Goal: Book appointment/travel/reservation

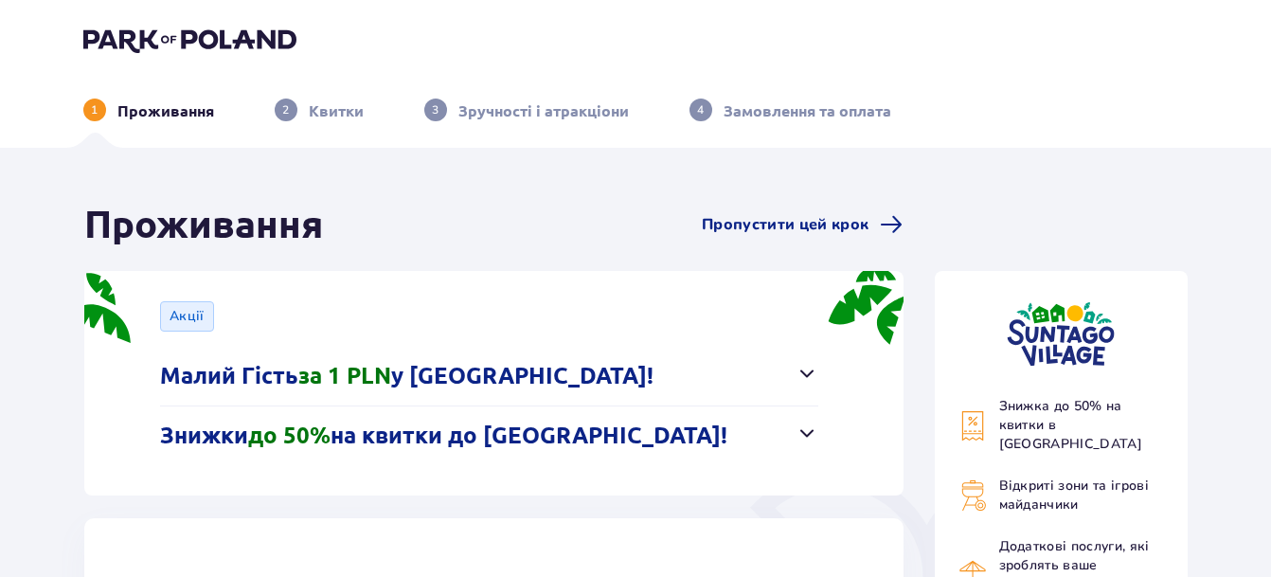
click at [804, 371] on span "button" at bounding box center [806, 373] width 23 height 23
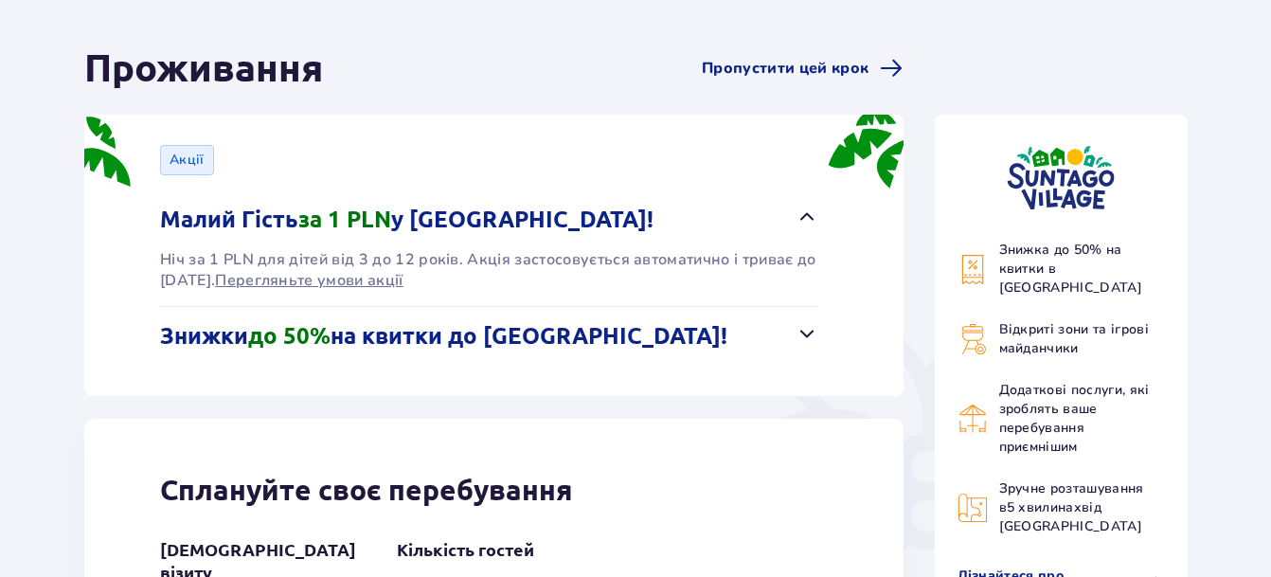
scroll to position [189, 0]
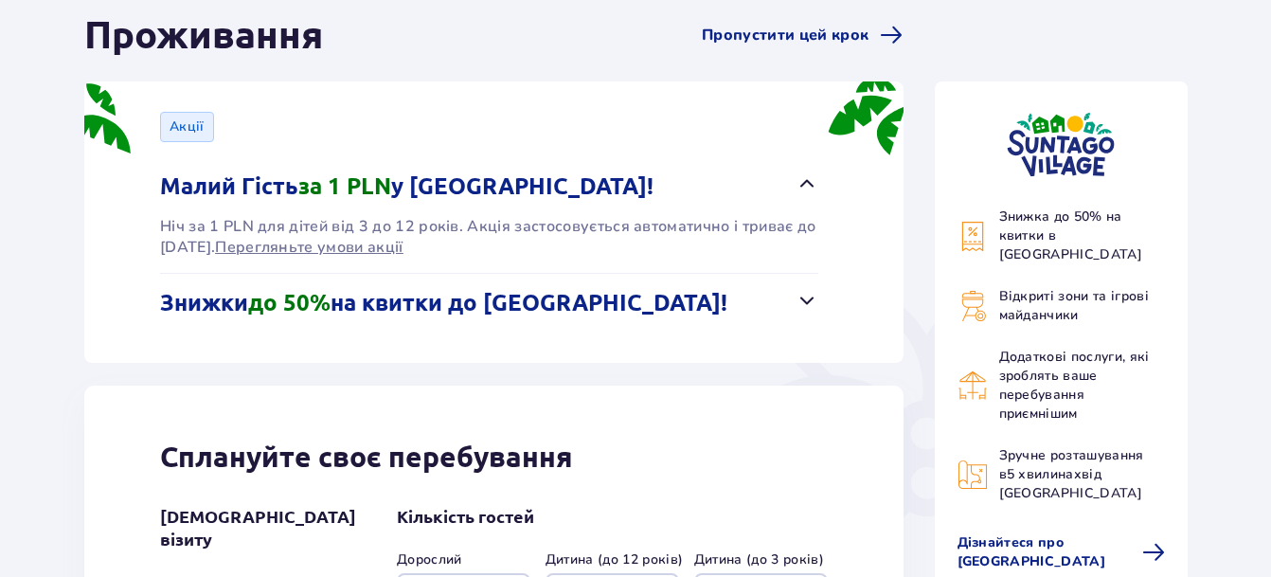
click at [811, 302] on span "button" at bounding box center [806, 300] width 23 height 23
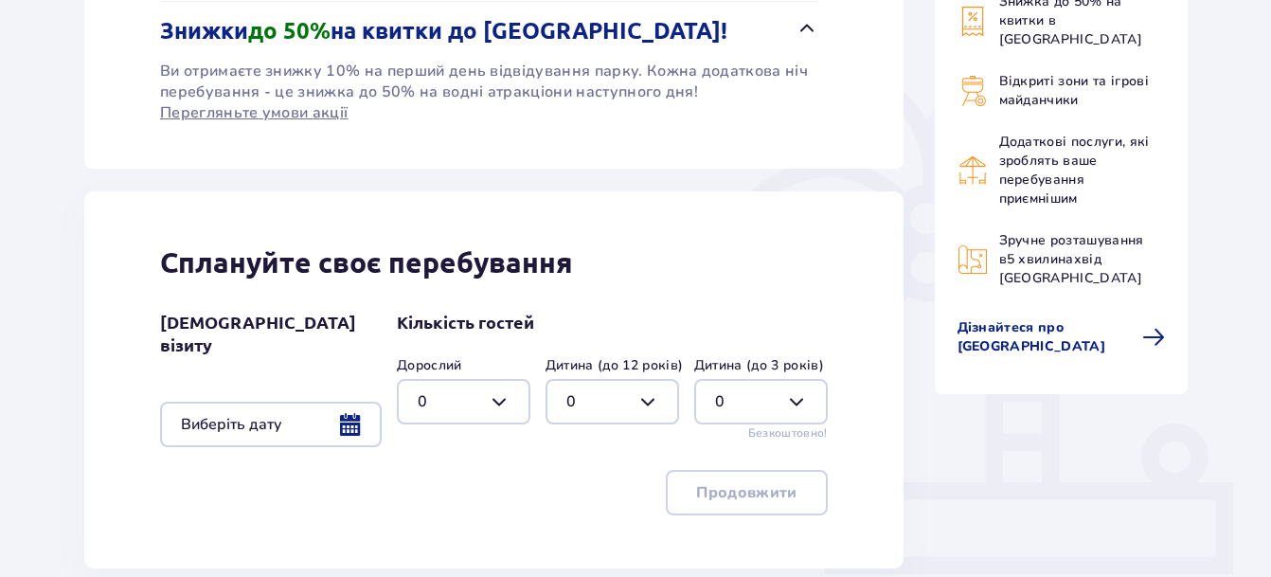
scroll to position [473, 0]
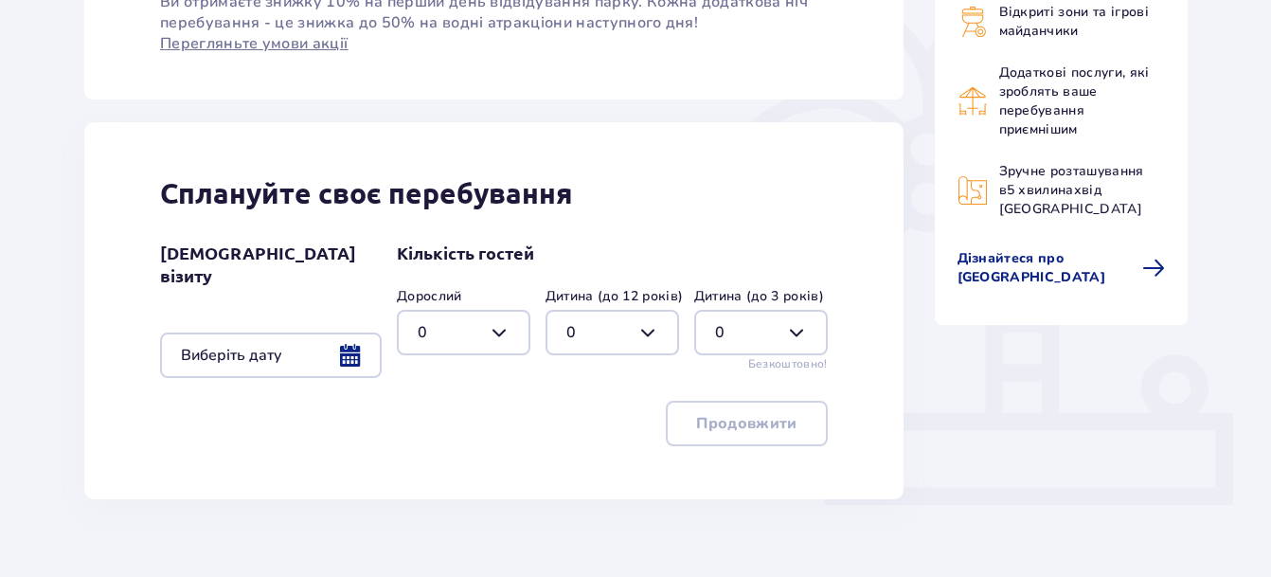
click at [346, 340] on div at bounding box center [271, 354] width 222 height 45
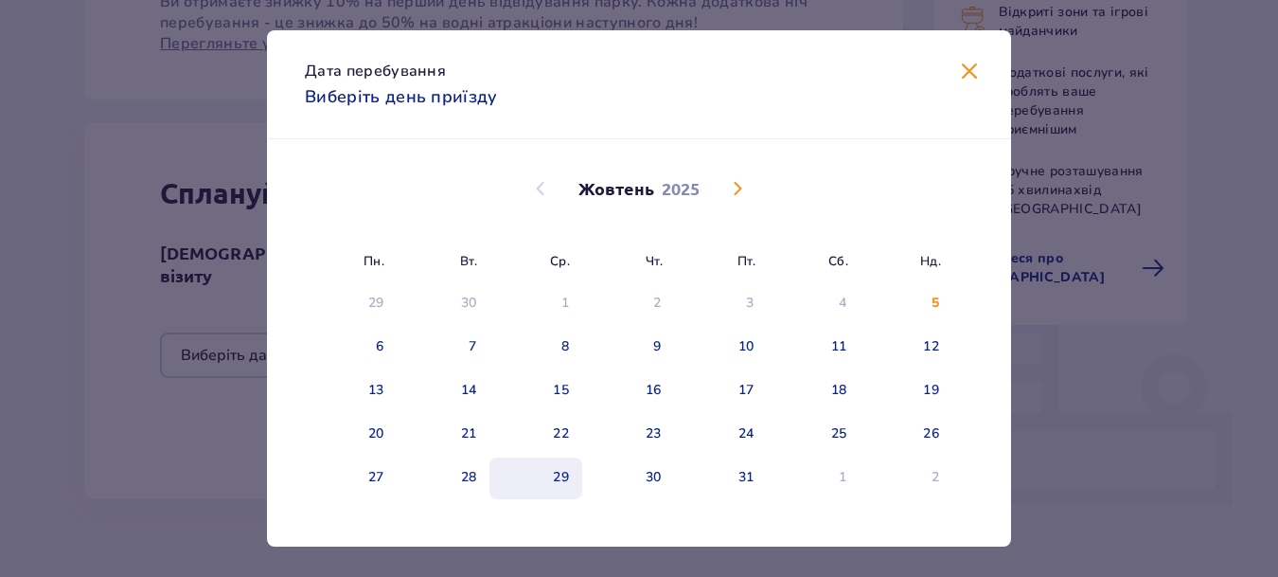
click at [556, 479] on div "29" at bounding box center [561, 477] width 16 height 19
click at [647, 481] on div "30" at bounding box center [654, 477] width 16 height 19
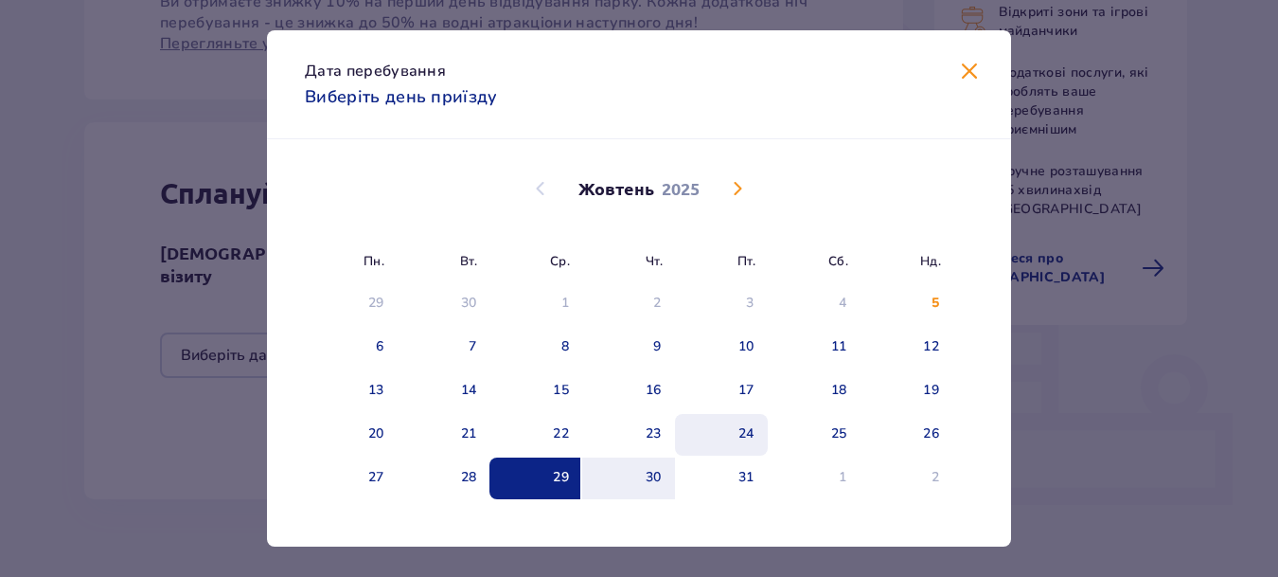
type input "[DATE] - [DATE]"
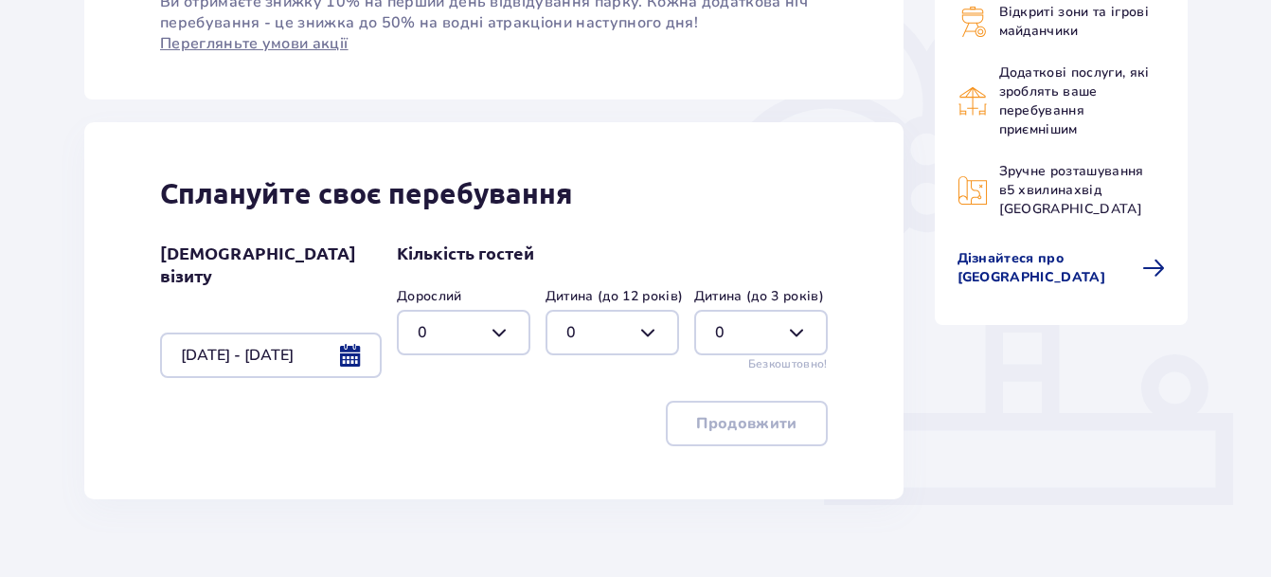
click at [504, 333] on div at bounding box center [463, 332] width 133 height 45
click at [437, 467] on div "2" at bounding box center [464, 469] width 92 height 21
type input "2"
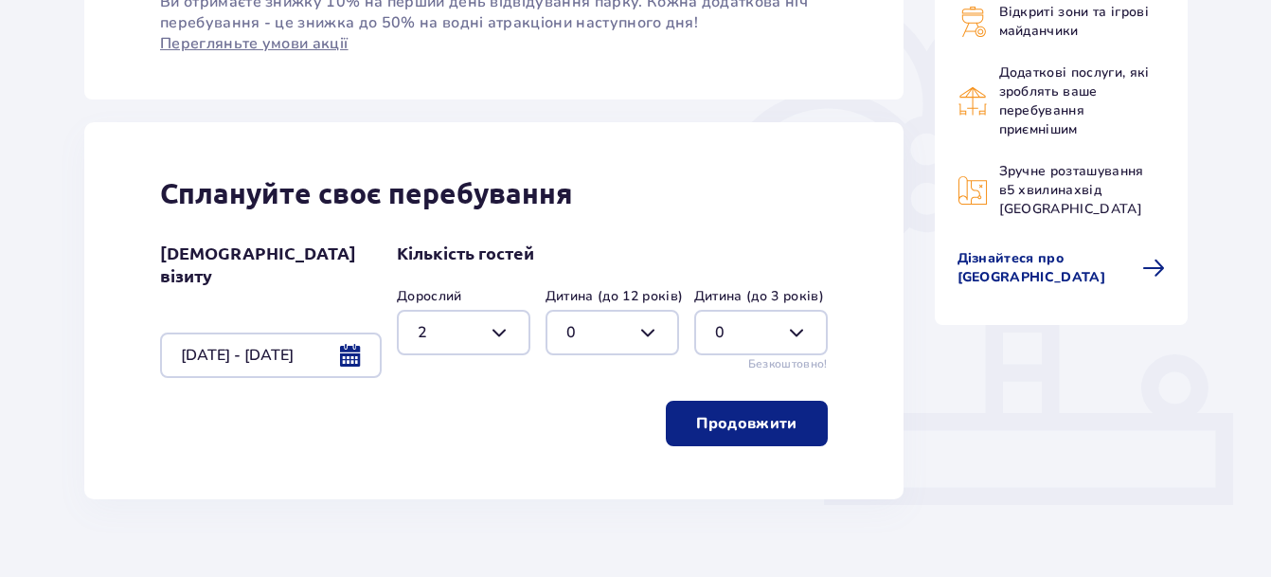
click at [659, 326] on div at bounding box center [611, 332] width 133 height 45
click at [583, 429] on div "1" at bounding box center [612, 429] width 92 height 21
type input "1"
click at [804, 332] on div at bounding box center [760, 332] width 133 height 45
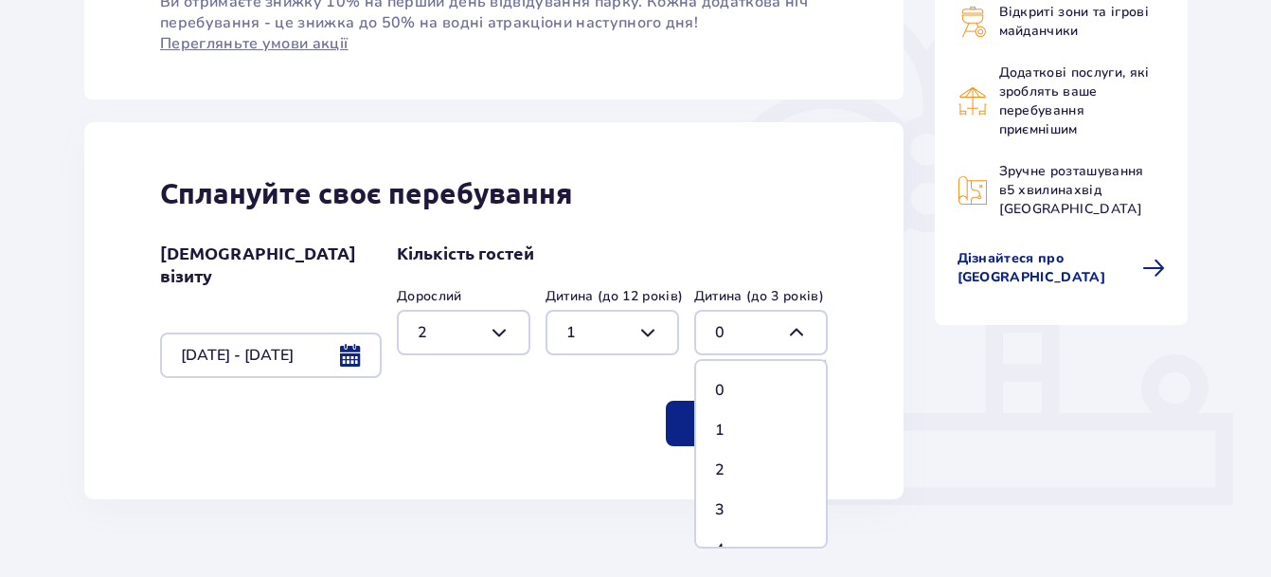
click at [804, 332] on div at bounding box center [760, 332] width 133 height 45
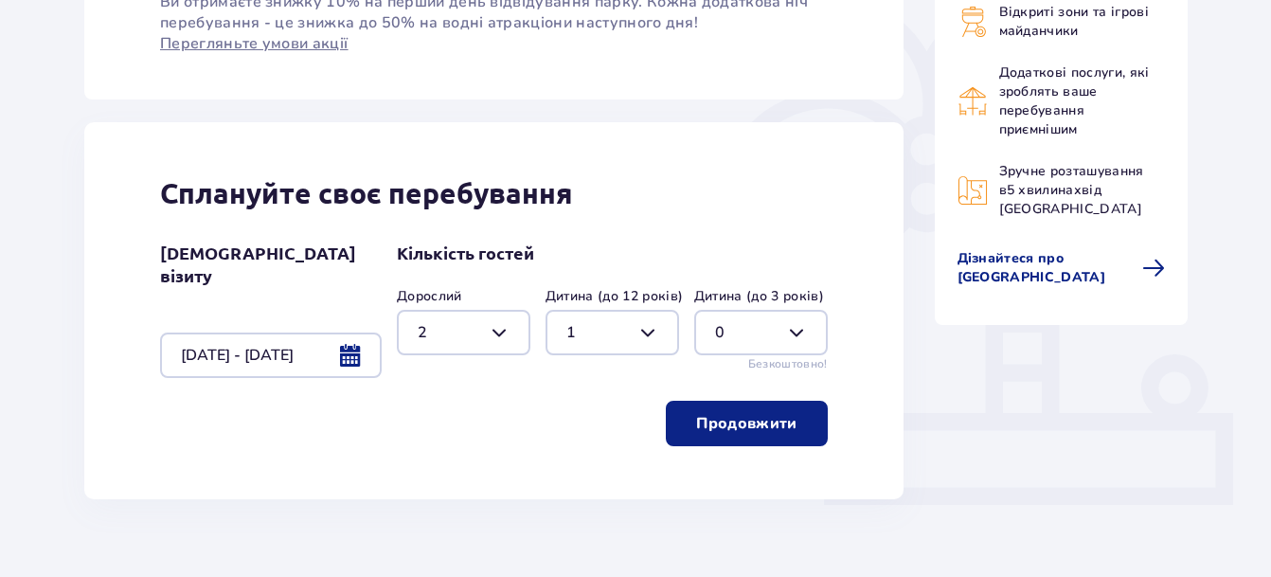
click at [712, 418] on p "Продовжити" at bounding box center [746, 423] width 100 height 21
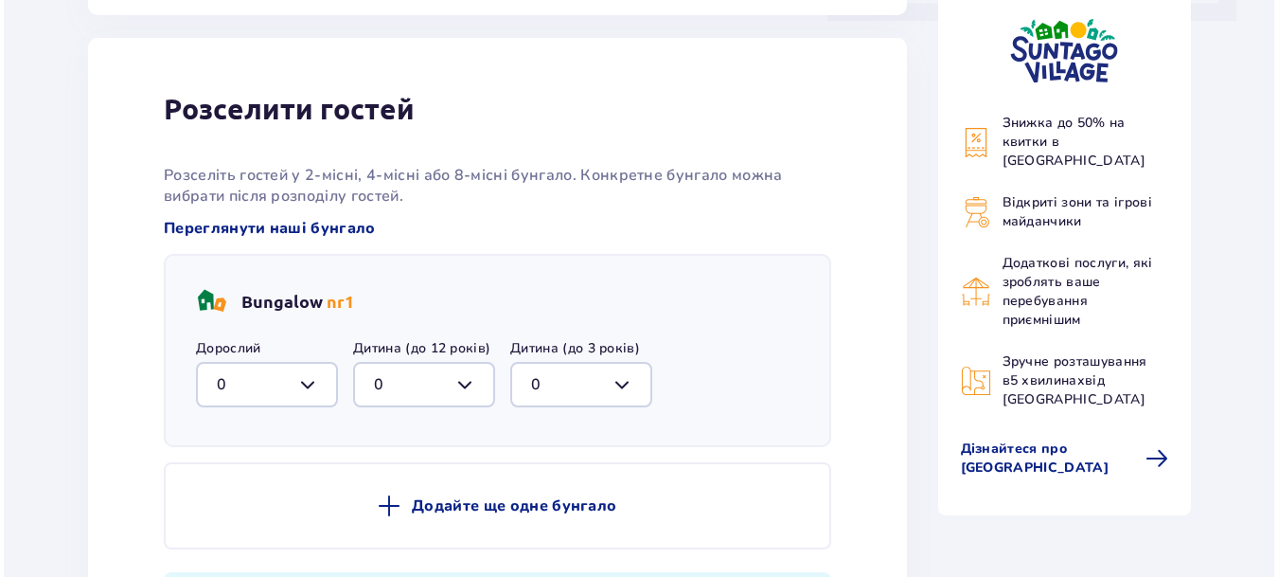
scroll to position [967, 0]
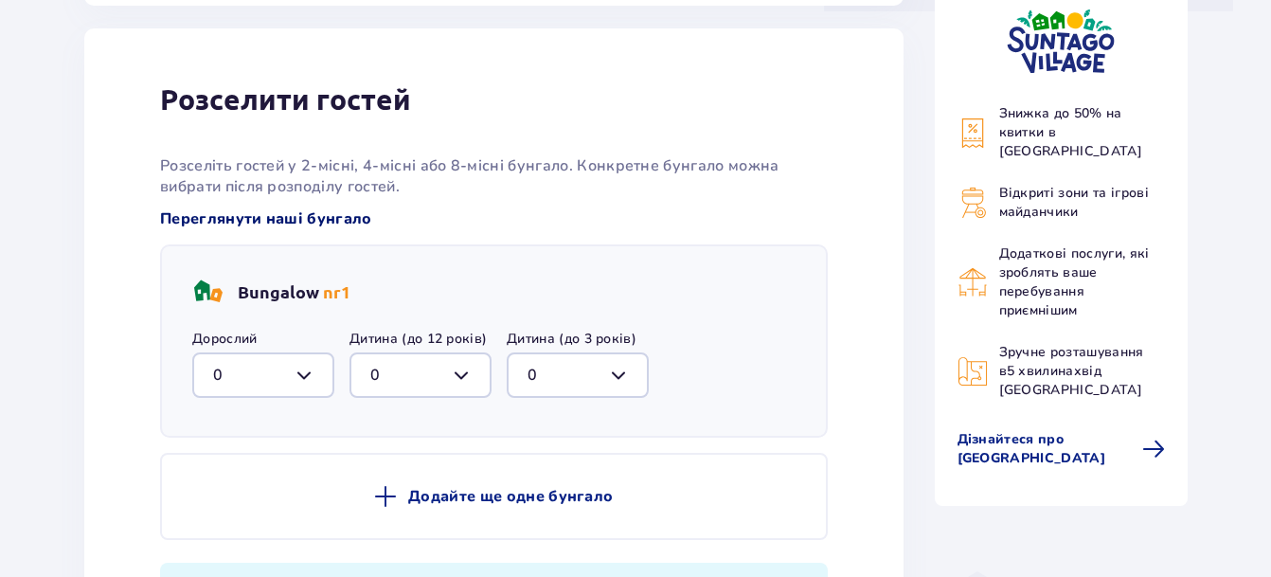
drag, startPoint x: 318, startPoint y: 211, endPoint x: 204, endPoint y: 214, distance: 114.6
click at [204, 214] on span "Переглянути наші бунгало" at bounding box center [266, 218] width 212 height 21
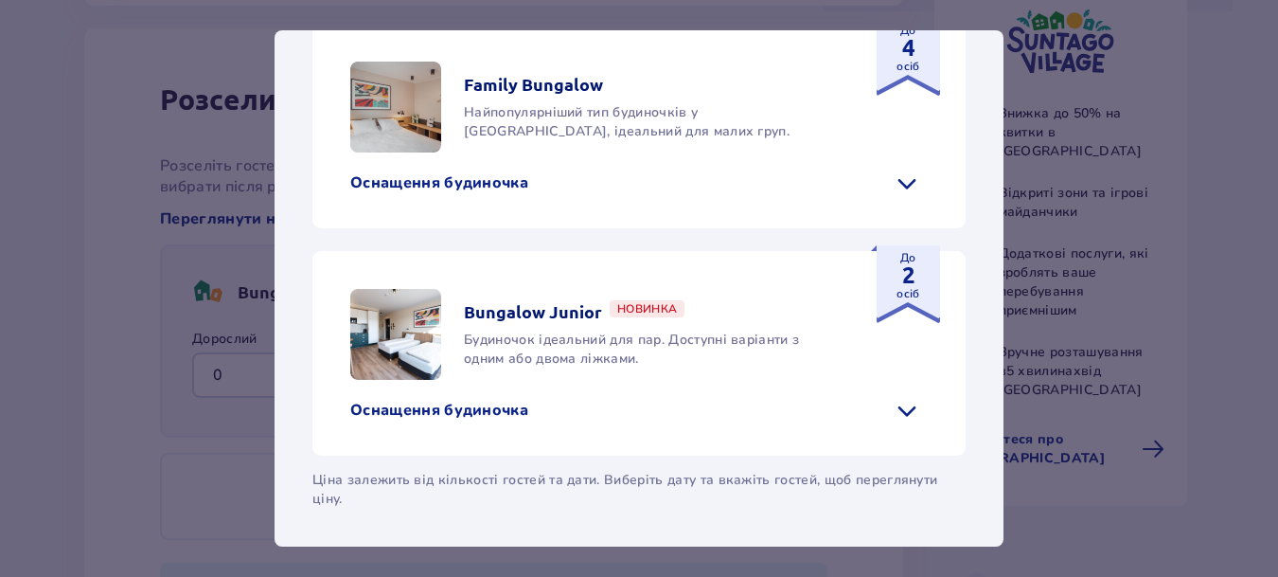
scroll to position [1100, 0]
click at [451, 176] on p "Оснащення будиночка" at bounding box center [439, 182] width 178 height 21
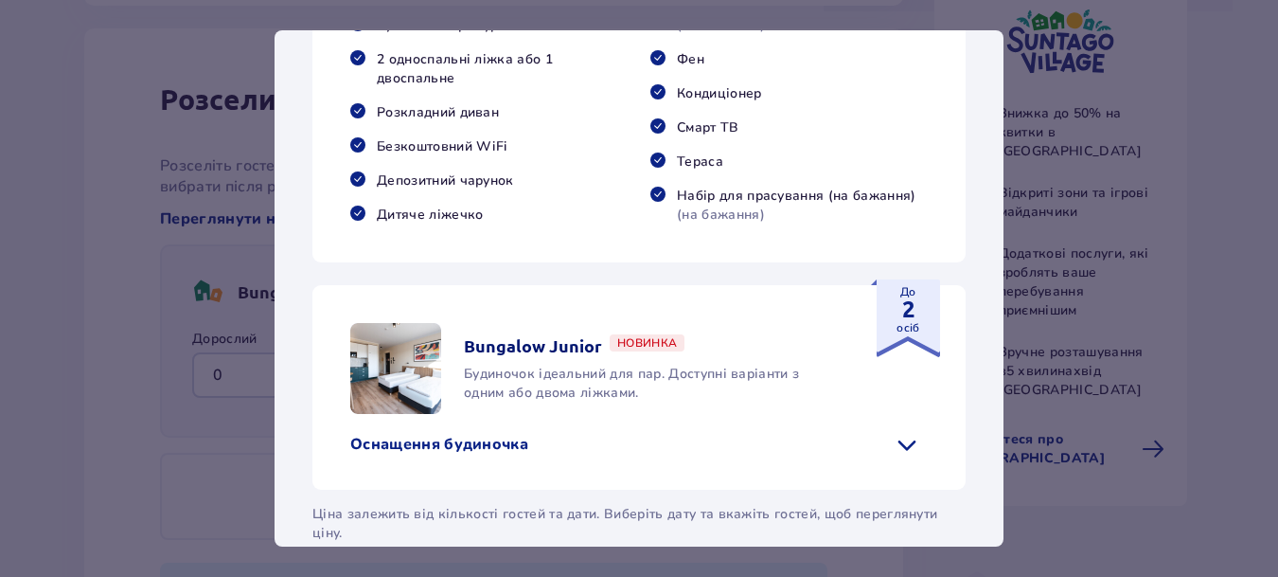
scroll to position [1005, 0]
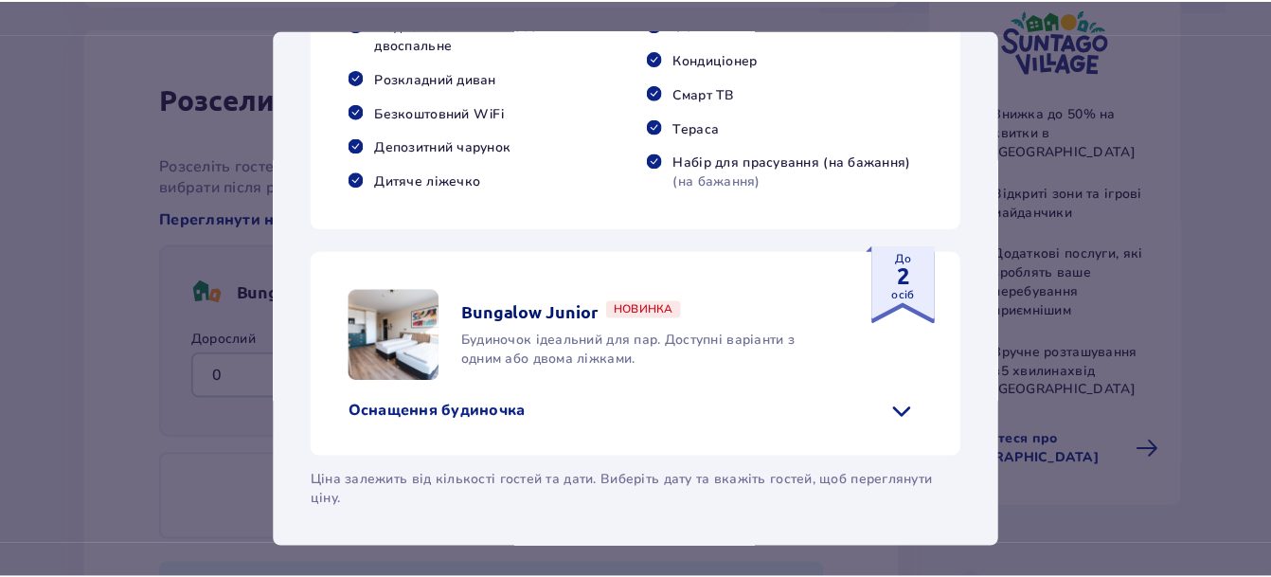
scroll to position [1327, 0]
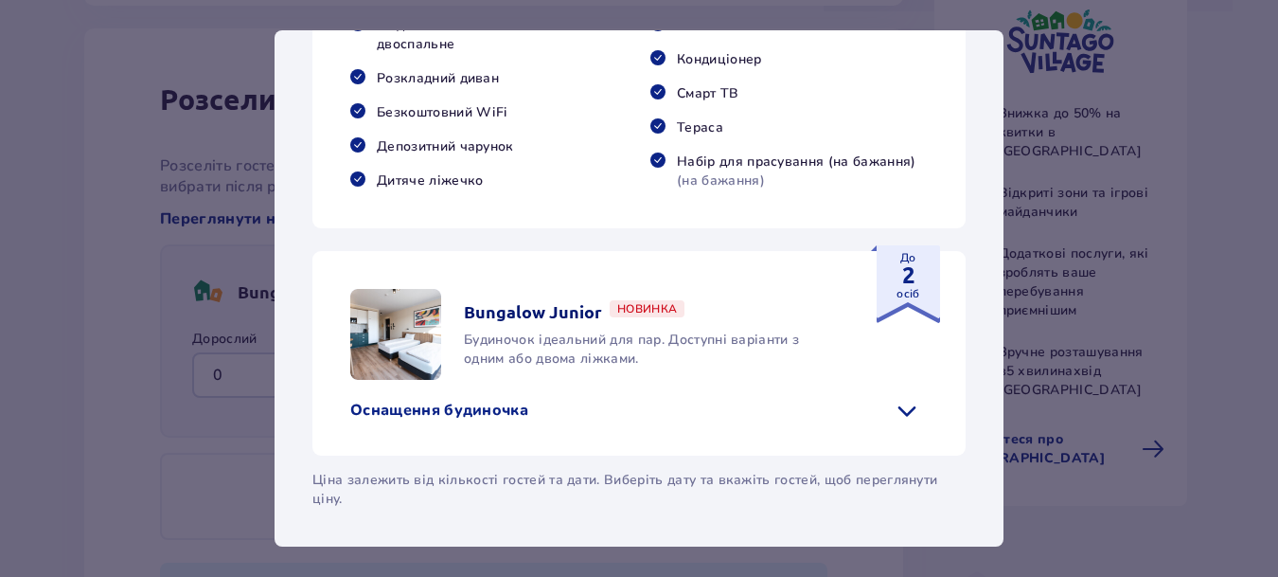
click at [1072, 494] on div "[GEOGRAPHIC_DATA] [GEOGRAPHIC_DATA] - [GEOGRAPHIC_DATA] місце для любителів роз…" at bounding box center [639, 288] width 1278 height 577
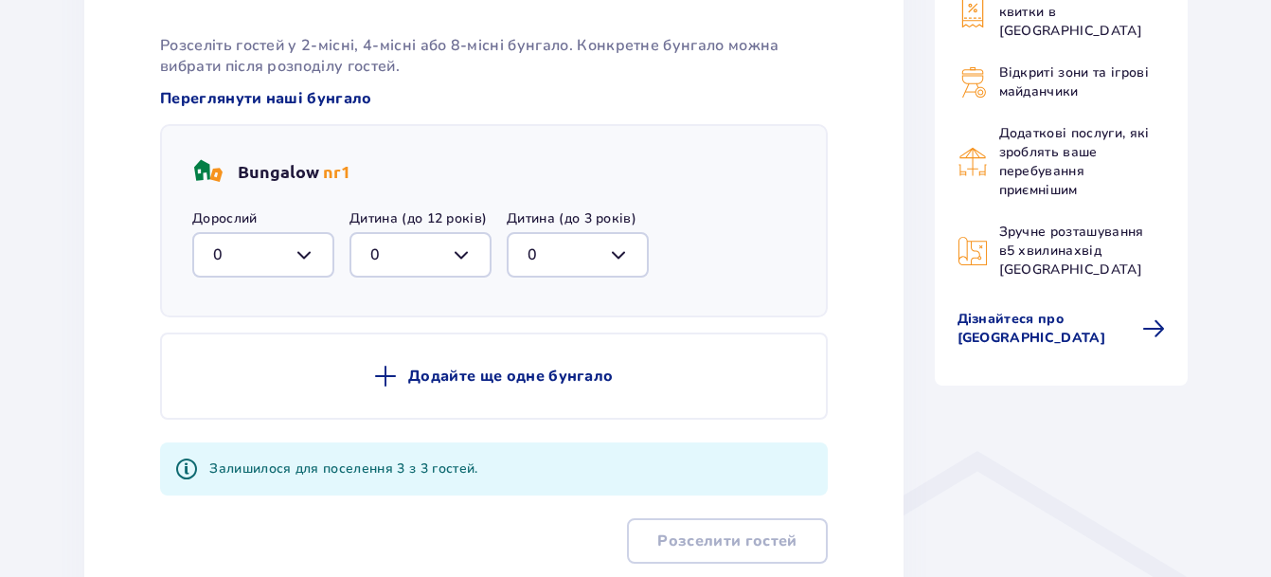
scroll to position [1045, 0]
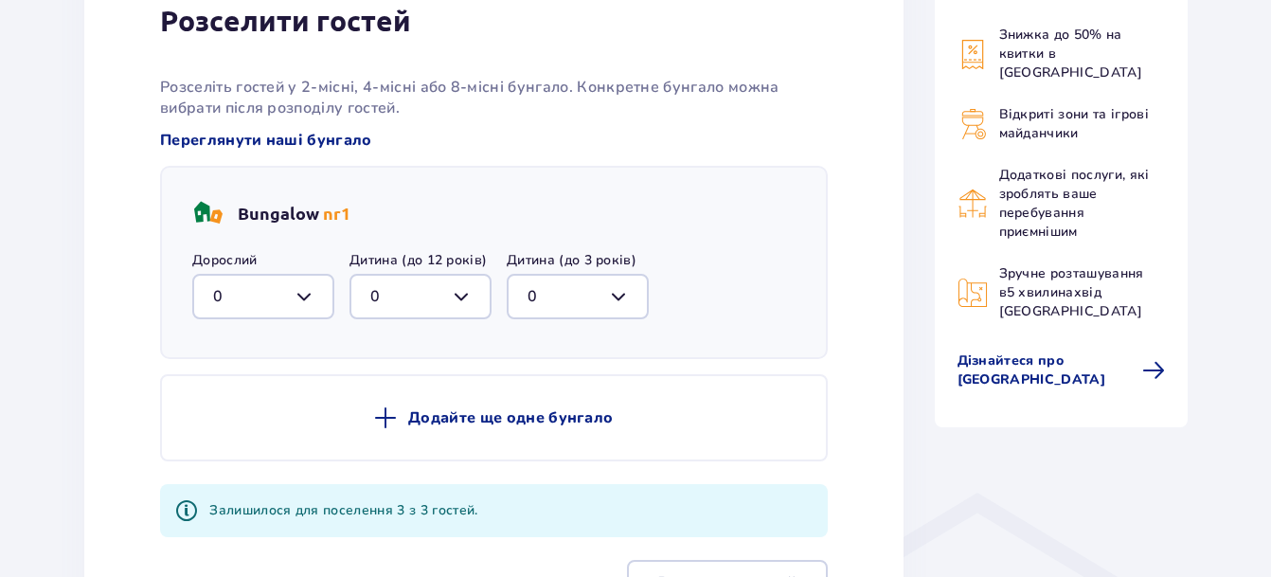
click at [314, 293] on div at bounding box center [263, 296] width 142 height 45
click at [222, 432] on p "2" at bounding box center [217, 433] width 9 height 21
type input "2"
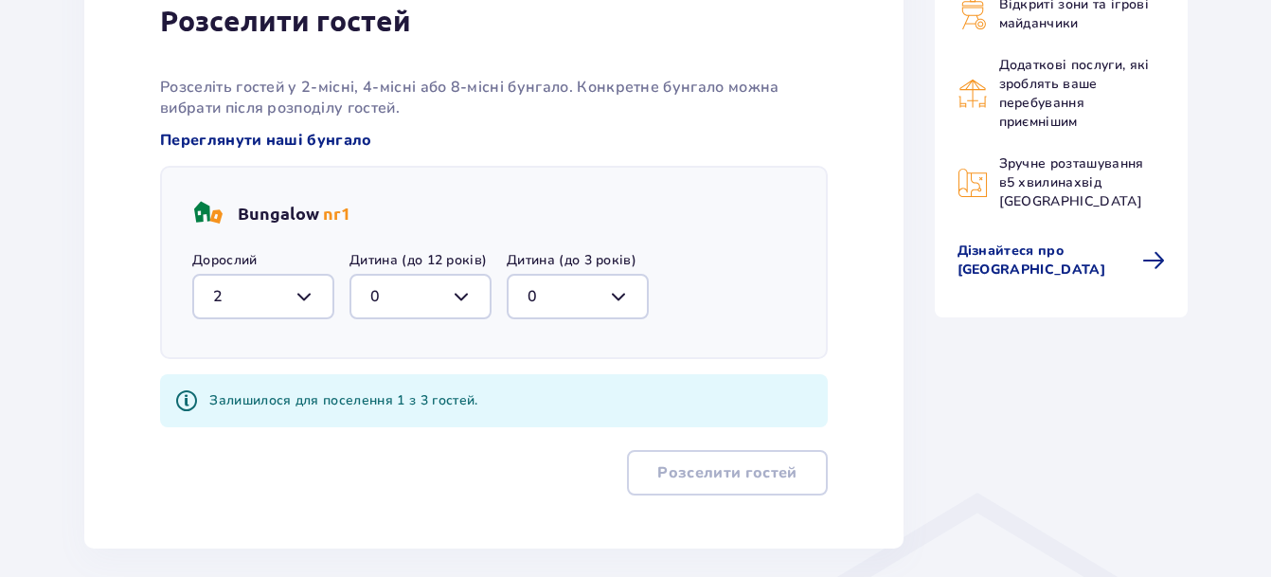
click at [453, 286] on div at bounding box center [420, 296] width 142 height 45
click at [391, 383] on div "1" at bounding box center [420, 393] width 100 height 21
type input "1"
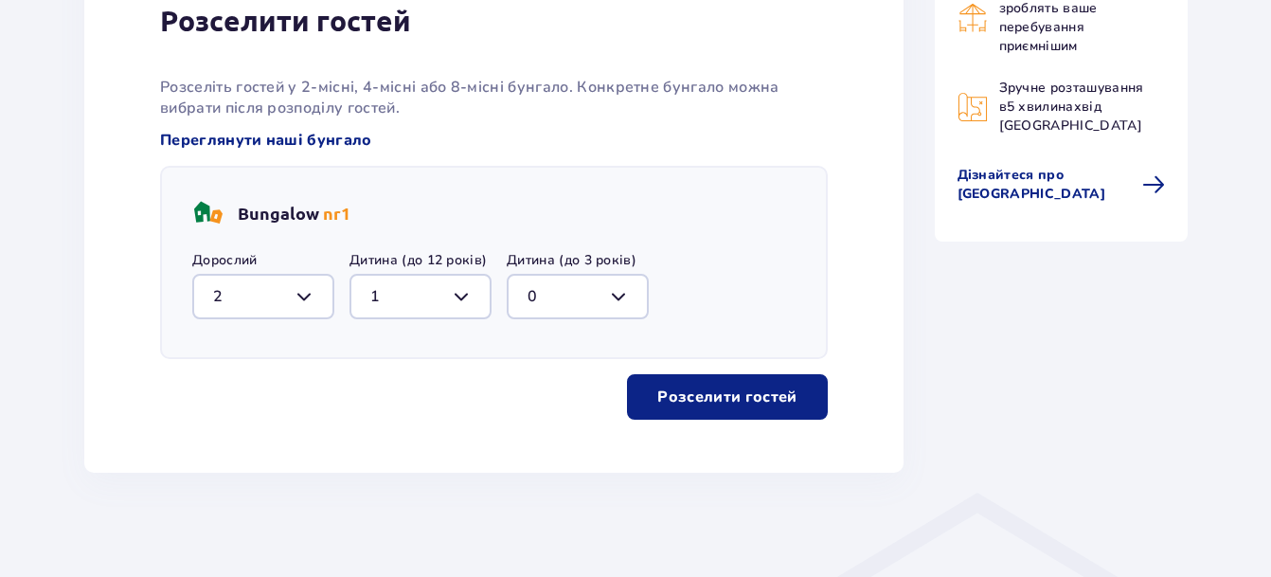
click at [657, 386] on p "Розселити гостей" at bounding box center [726, 396] width 139 height 21
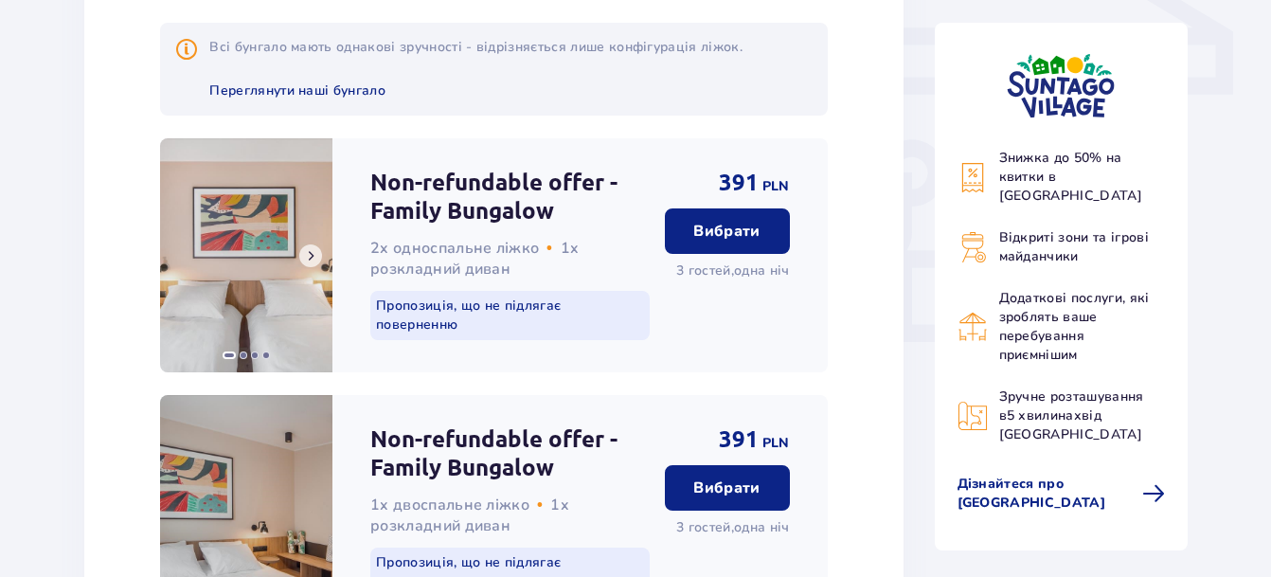
scroll to position [1701, 0]
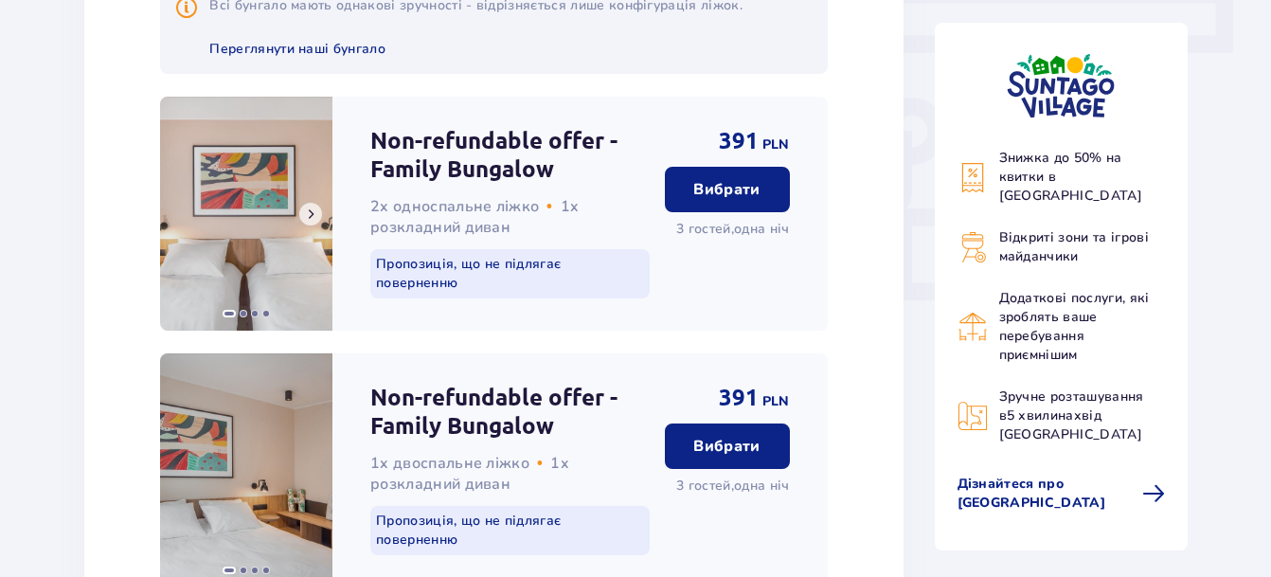
click at [308, 214] on span at bounding box center [310, 213] width 15 height 15
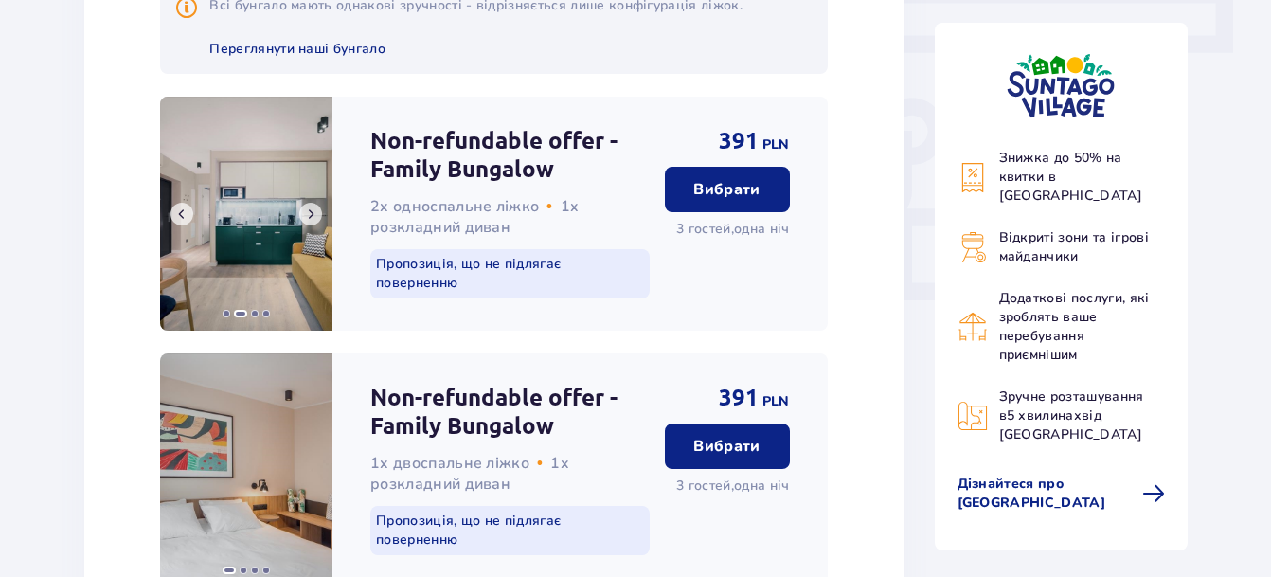
click at [308, 214] on span at bounding box center [310, 213] width 15 height 15
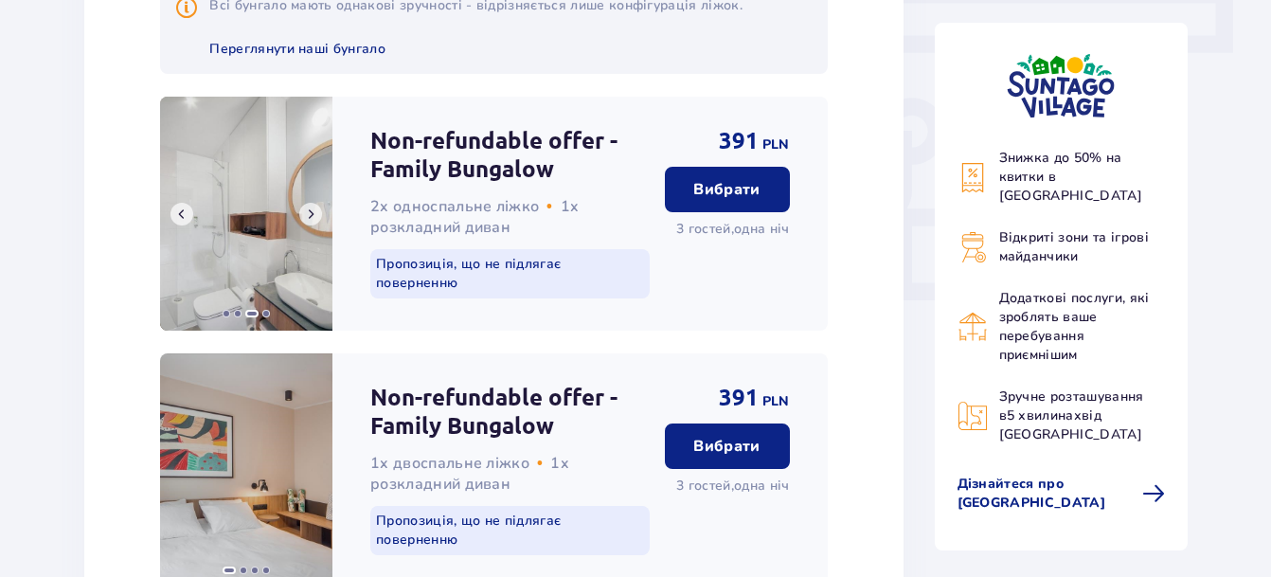
click at [308, 214] on span at bounding box center [310, 213] width 15 height 15
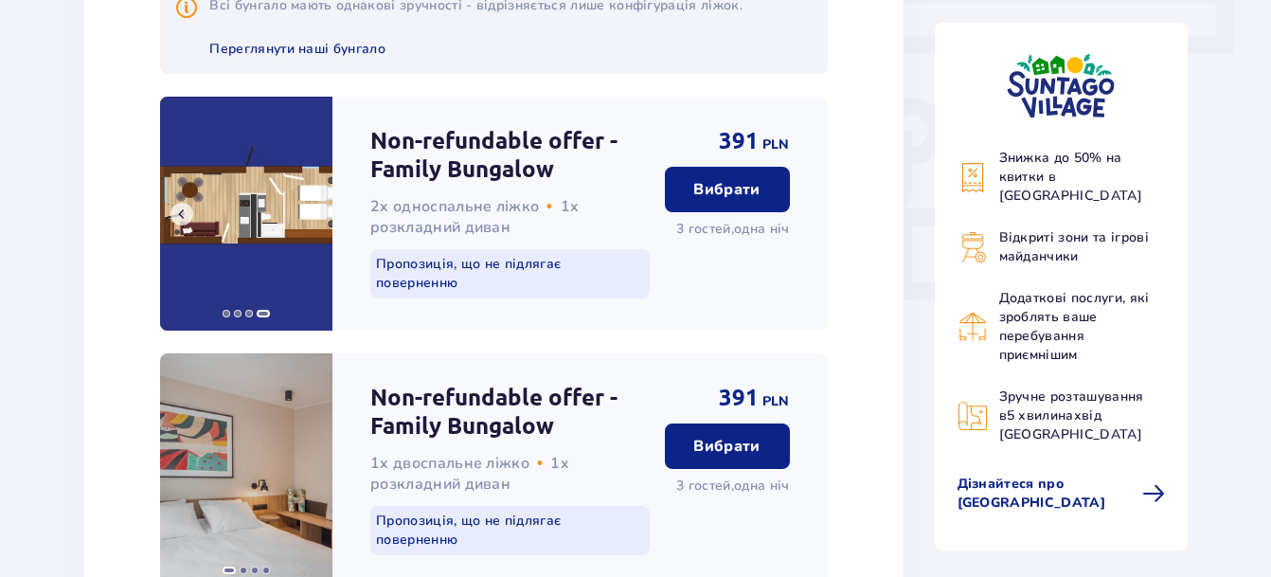
click at [308, 214] on img at bounding box center [246, 214] width 172 height 234
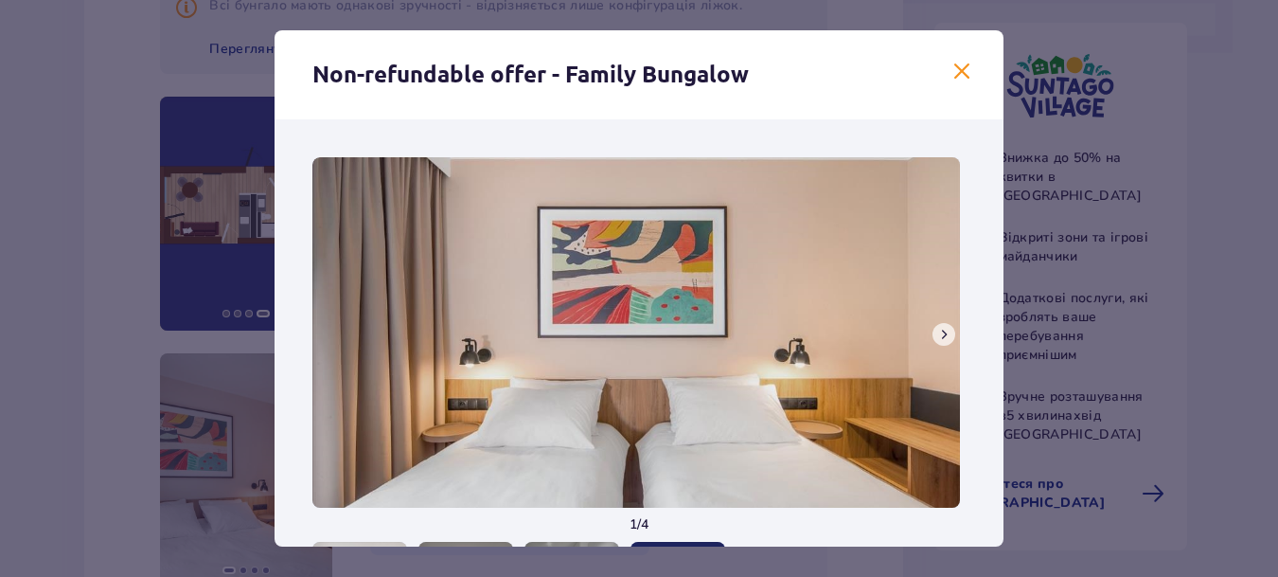
click at [948, 333] on button at bounding box center [944, 334] width 23 height 23
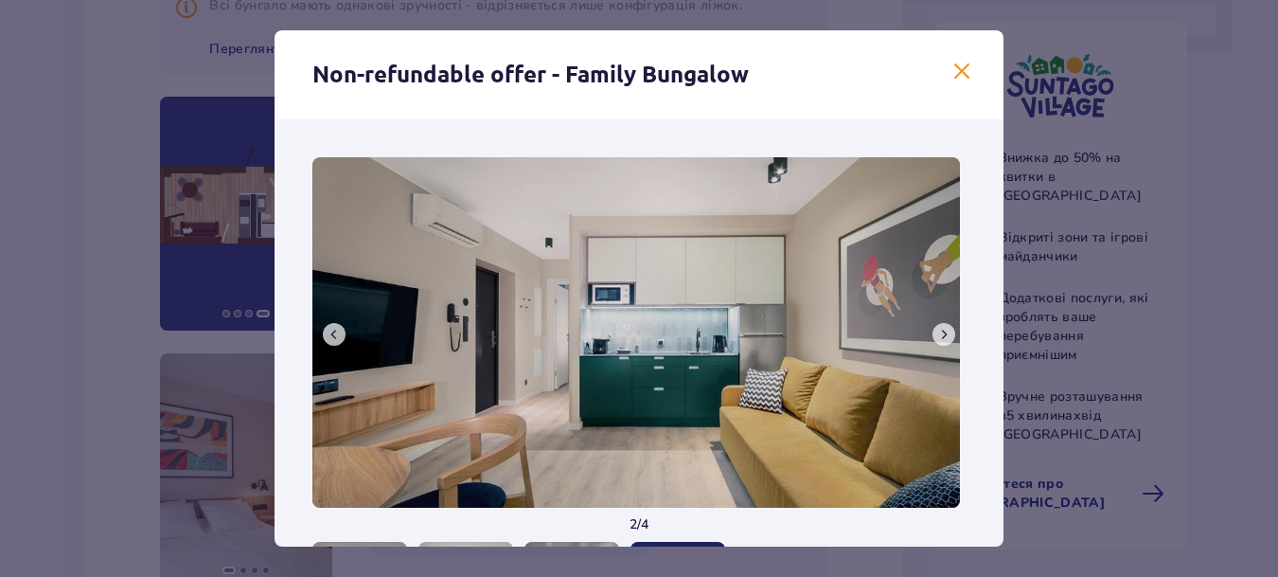
click at [948, 333] on button at bounding box center [944, 334] width 23 height 23
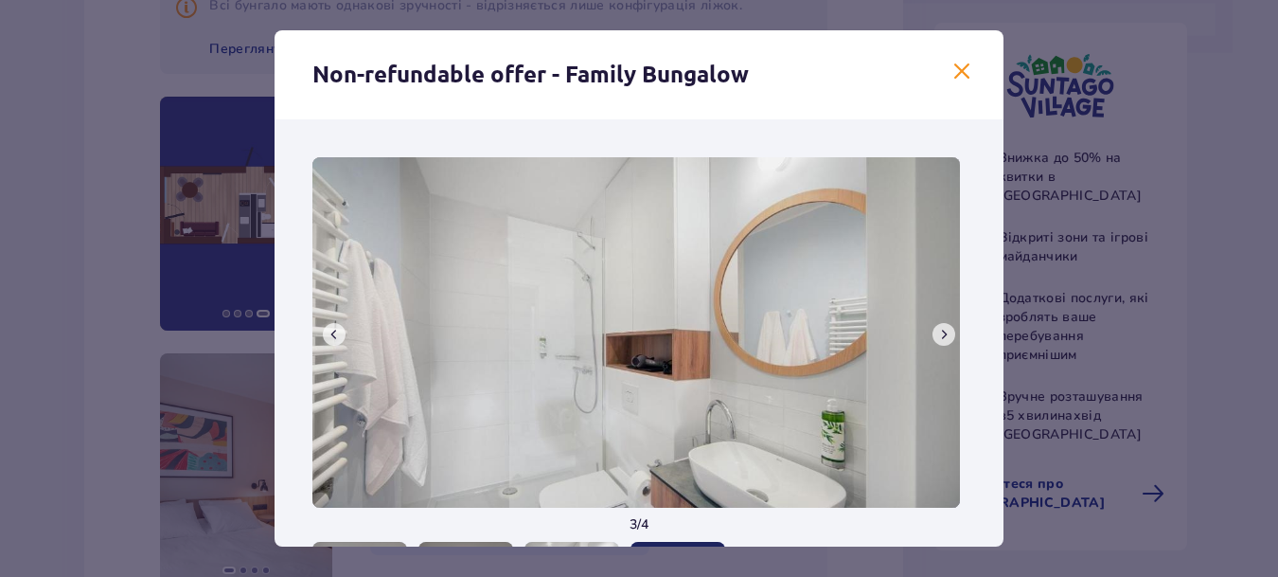
click at [948, 333] on button at bounding box center [944, 334] width 23 height 23
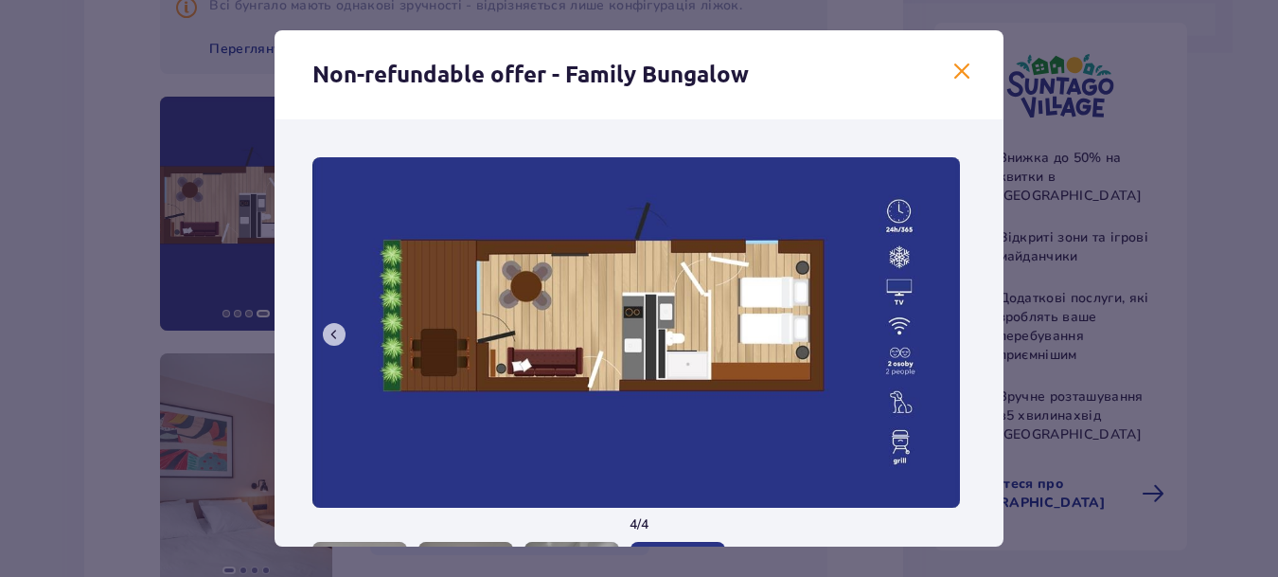
click at [951, 71] on span at bounding box center [962, 72] width 23 height 23
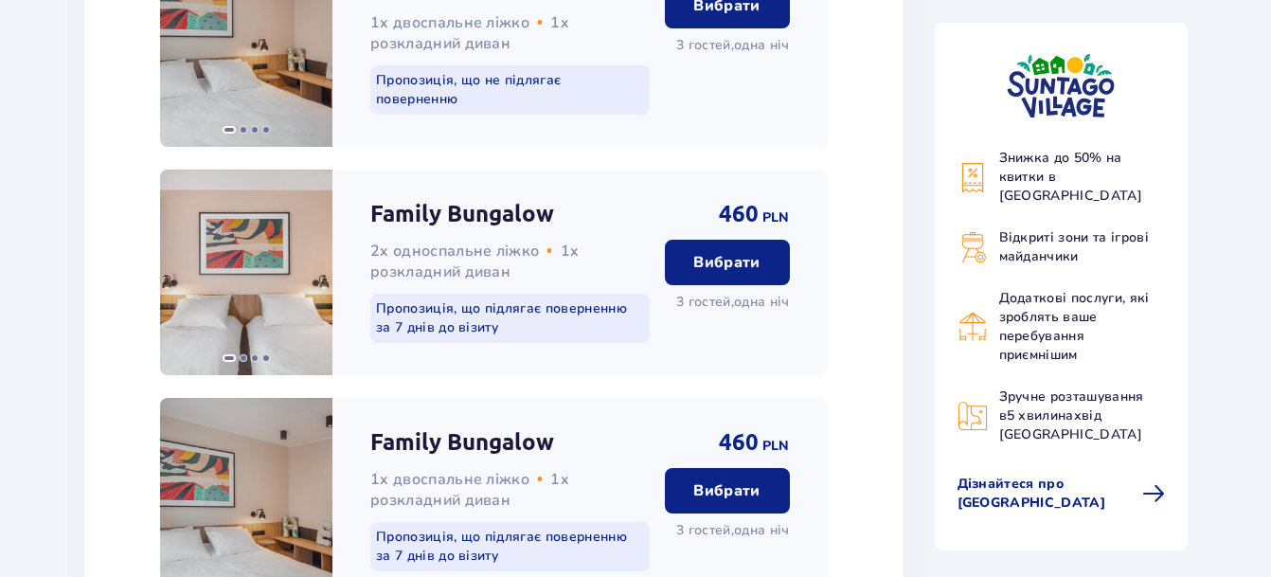
scroll to position [2175, 0]
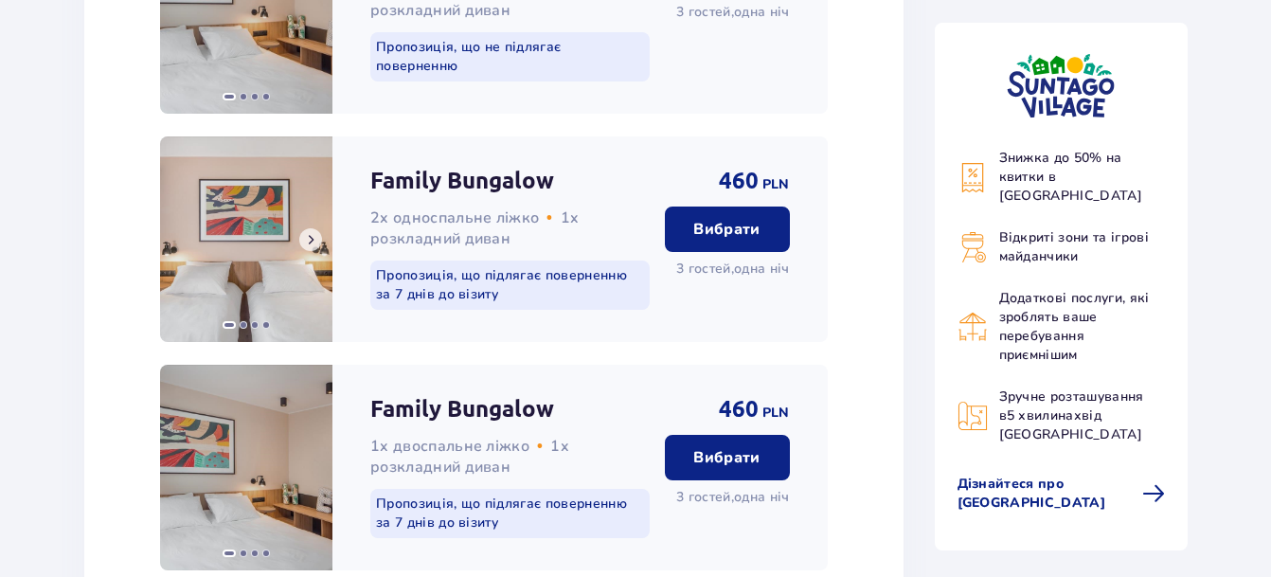
click at [309, 234] on span at bounding box center [310, 239] width 15 height 15
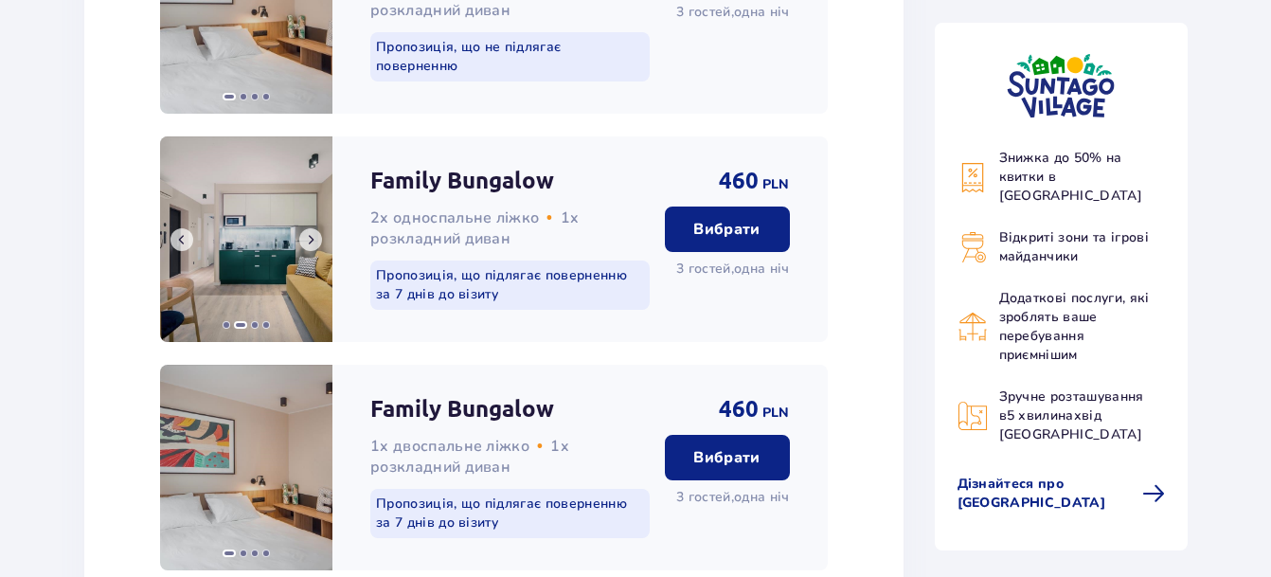
click at [309, 234] on span at bounding box center [310, 239] width 15 height 15
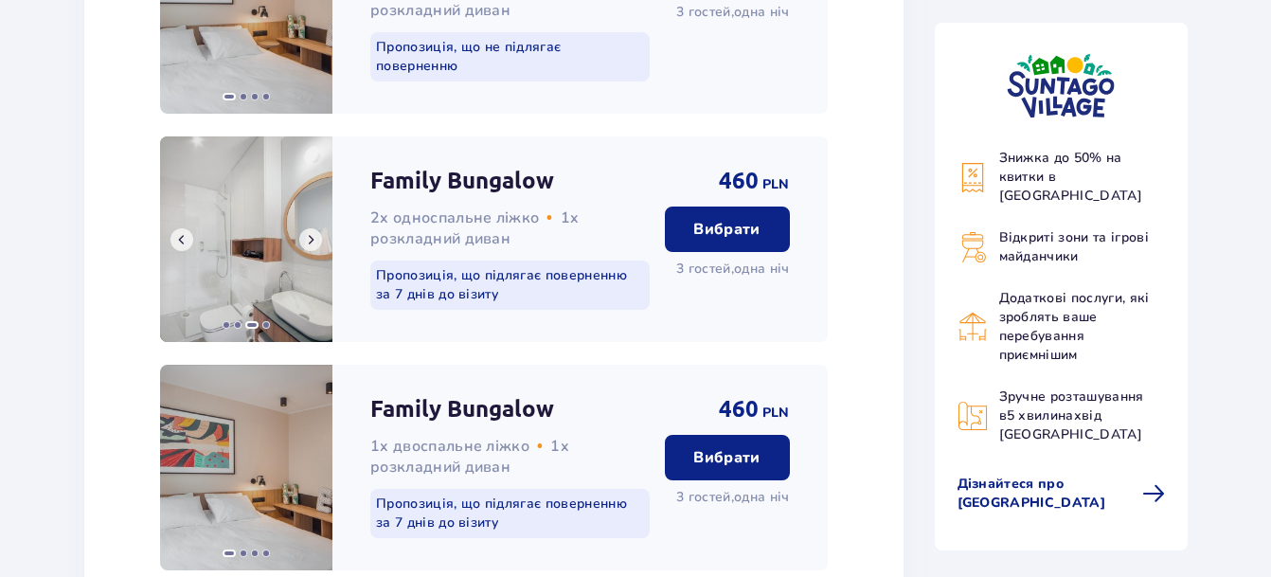
click at [309, 234] on span at bounding box center [310, 239] width 15 height 15
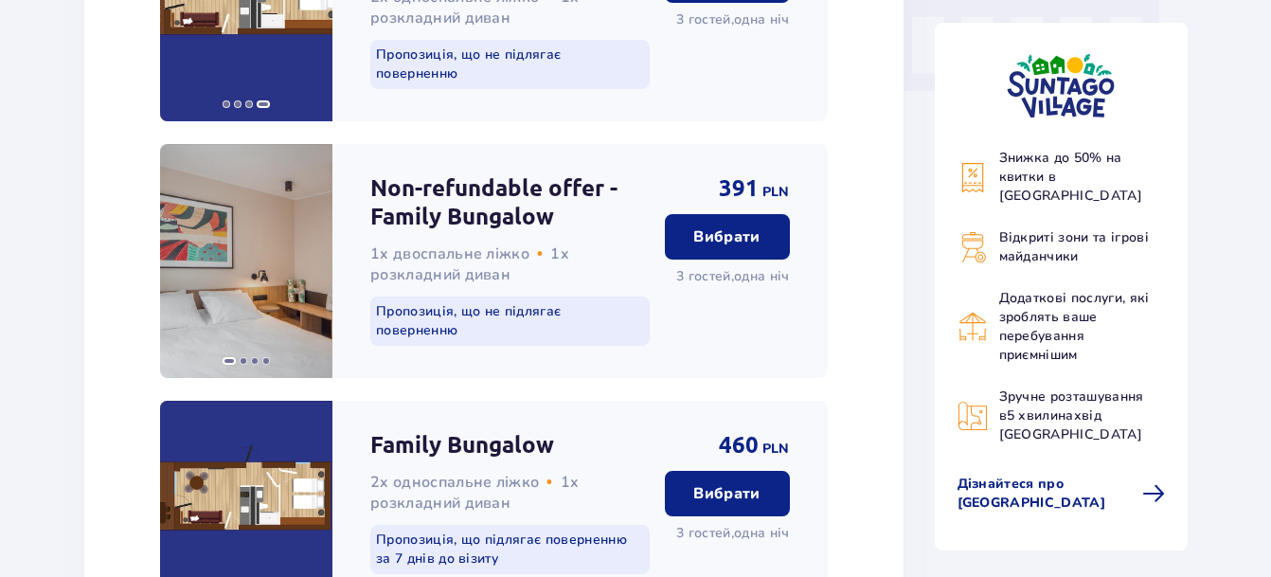
scroll to position [1746, 0]
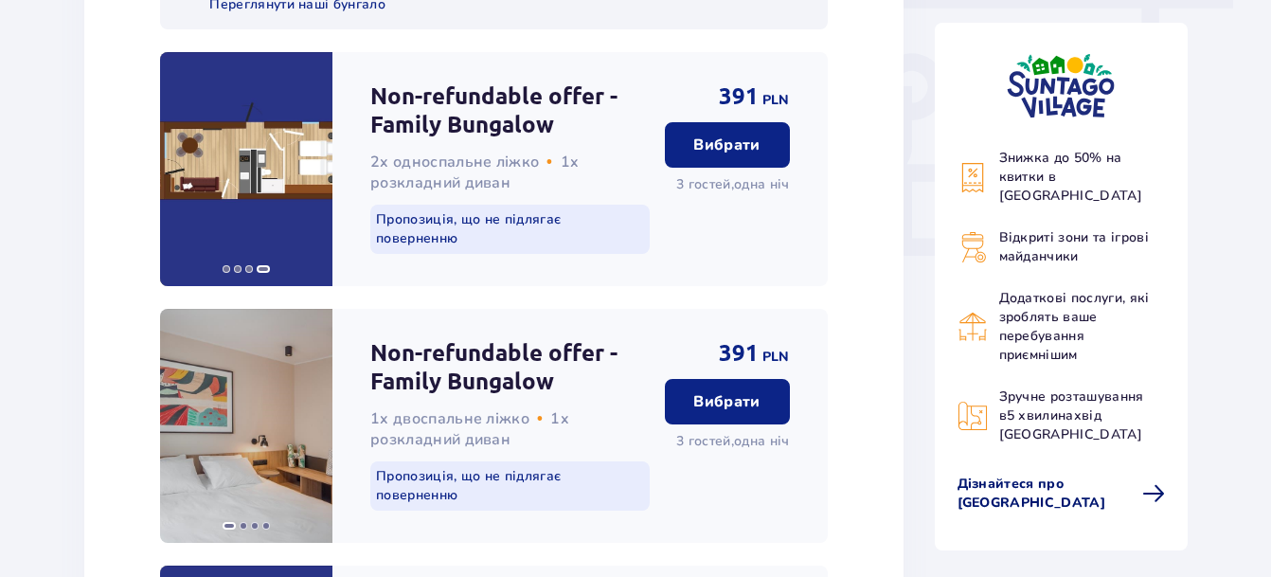
click at [1159, 482] on span at bounding box center [1153, 493] width 23 height 23
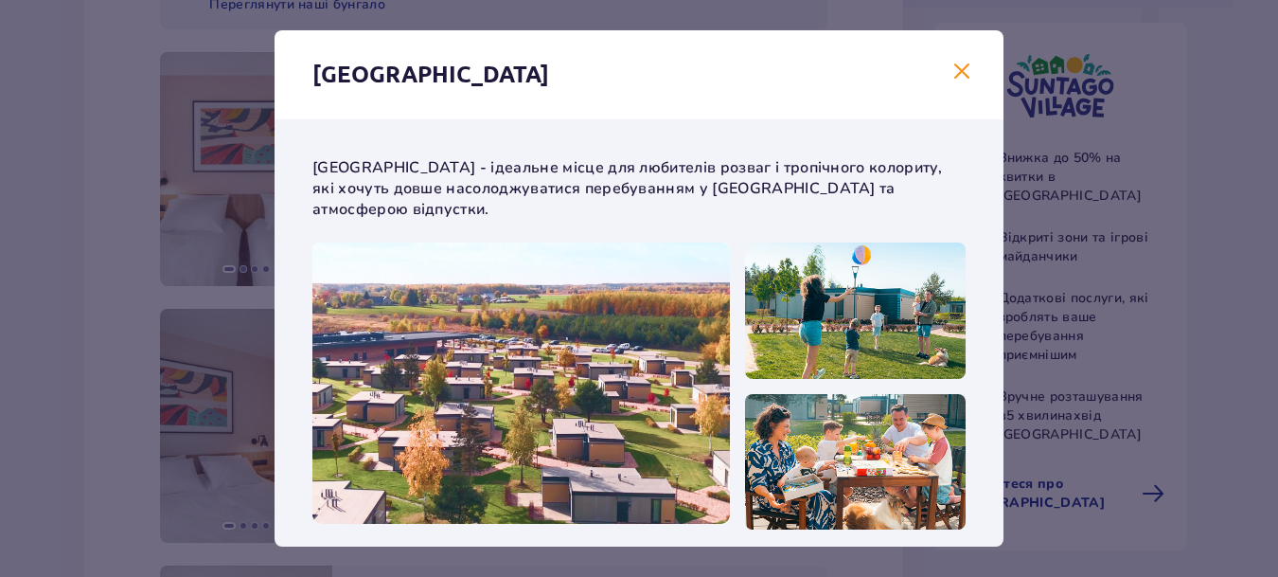
click at [952, 76] on span "Закрити" at bounding box center [962, 72] width 23 height 23
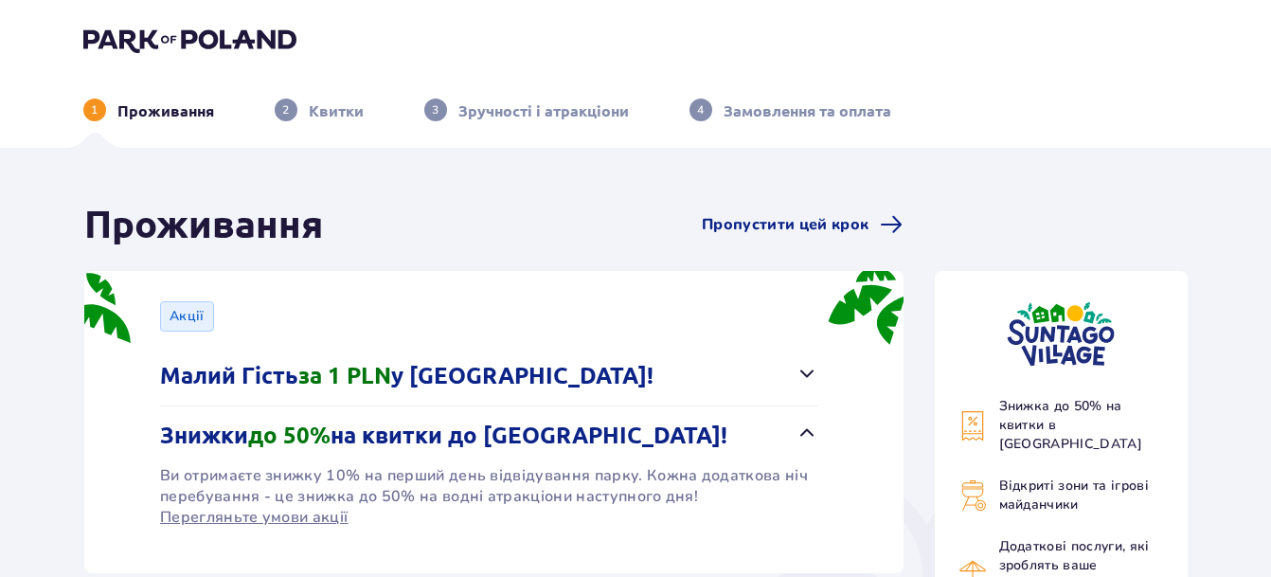
click at [329, 111] on p "Квитки" at bounding box center [336, 110] width 55 height 21
click at [775, 117] on p "Замовлення та оплата" at bounding box center [807, 110] width 168 height 21
click at [802, 225] on span "Пропустити цей крок" at bounding box center [785, 224] width 167 height 21
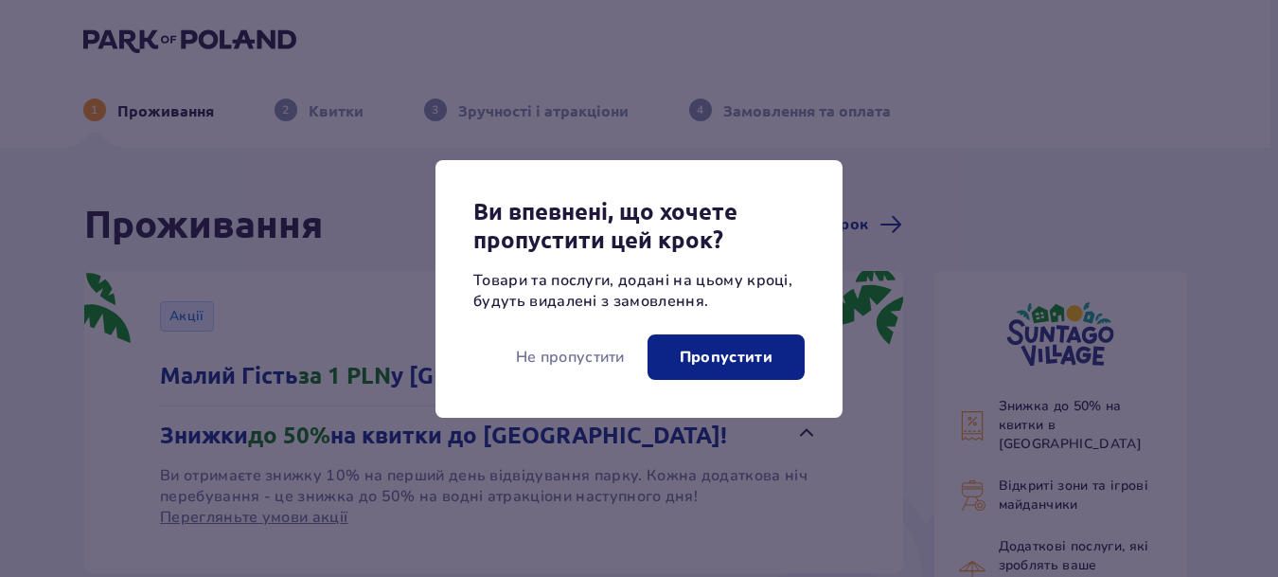
click at [718, 364] on p "Пропустити" at bounding box center [726, 357] width 93 height 21
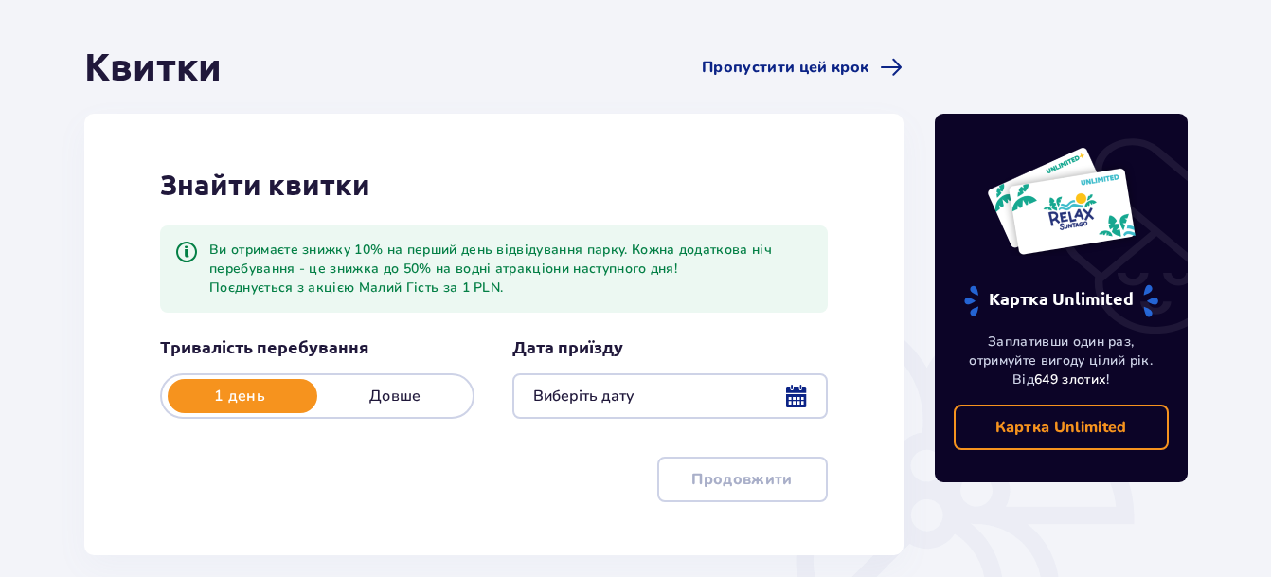
scroll to position [189, 0]
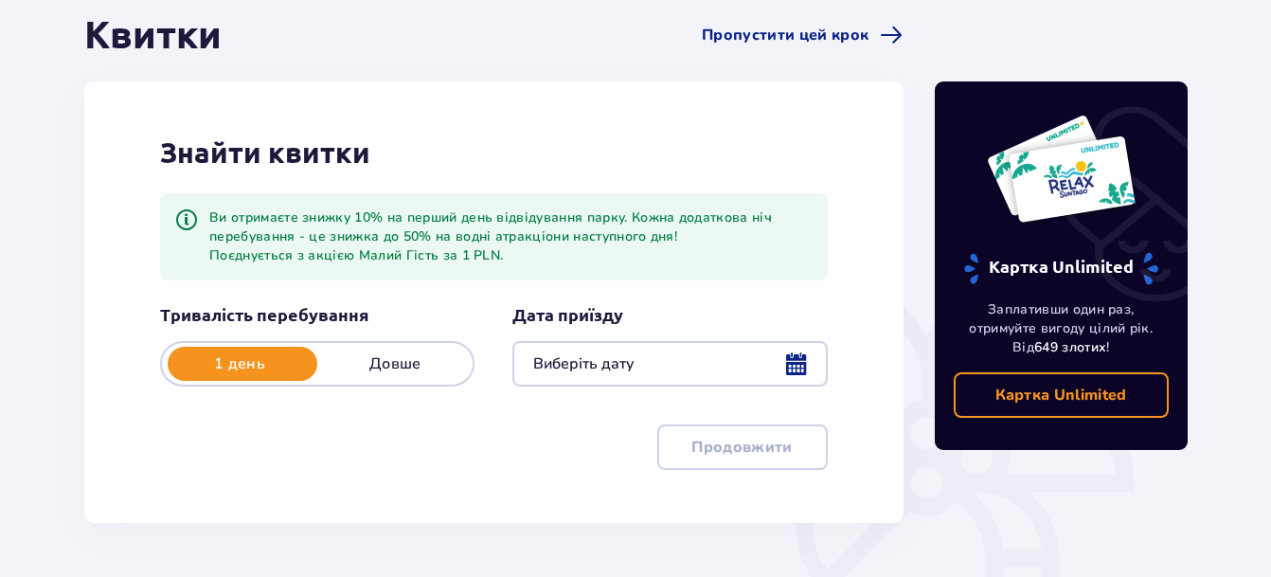
click at [796, 375] on div at bounding box center [669, 363] width 314 height 45
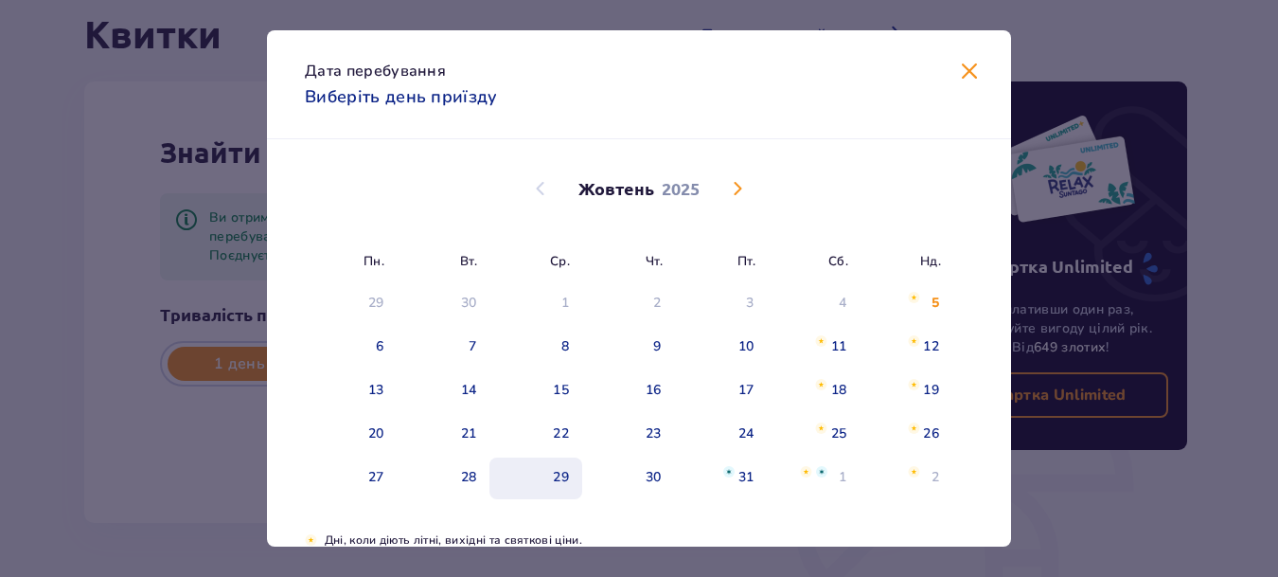
click at [561, 479] on div "29" at bounding box center [561, 477] width 16 height 19
type input "[DATE]"
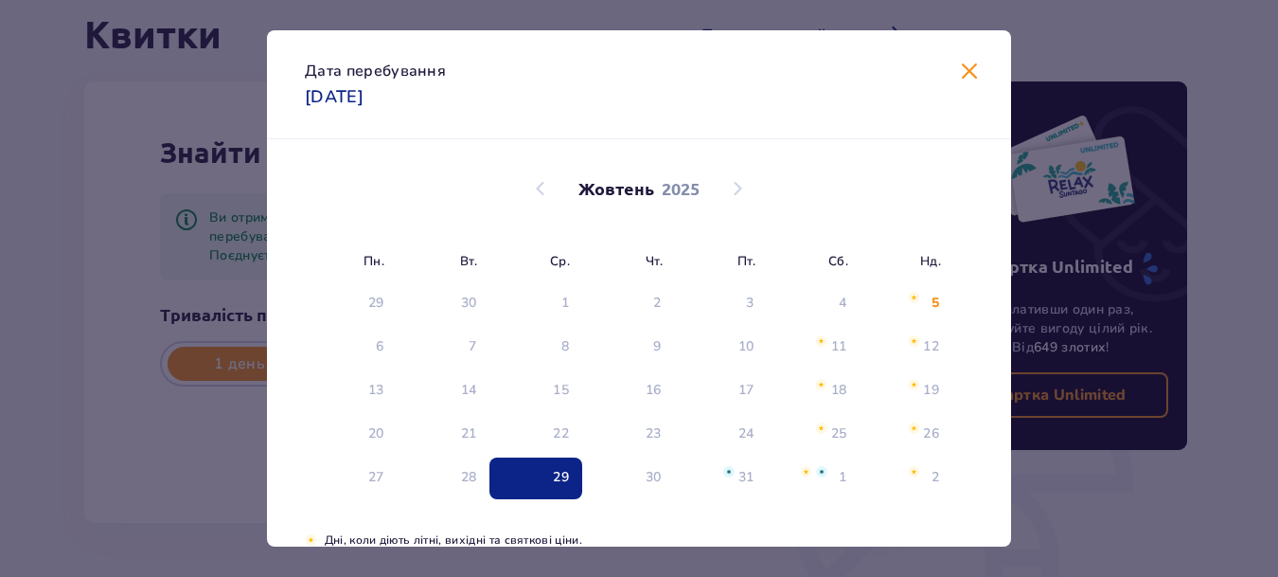
click at [968, 77] on div "Картка Unlimited Заплативши один раз, отримуйте вигоду цілий рік. Від 649 злоти…" at bounding box center [1061, 345] width 284 height 669
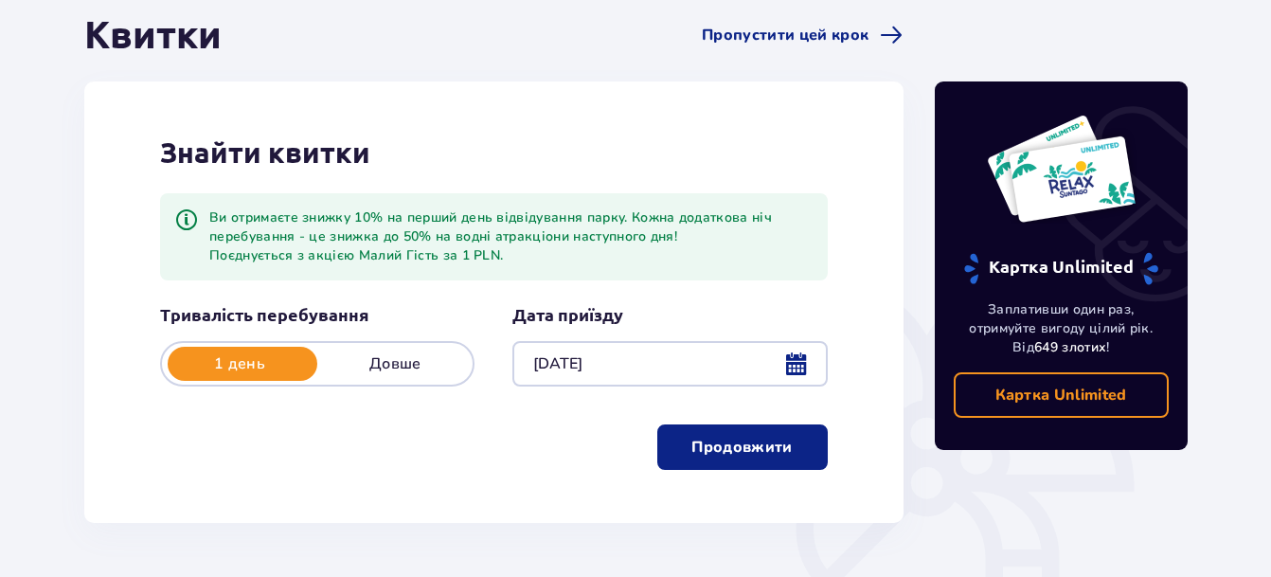
click at [770, 451] on p "Продовжити" at bounding box center [741, 446] width 100 height 21
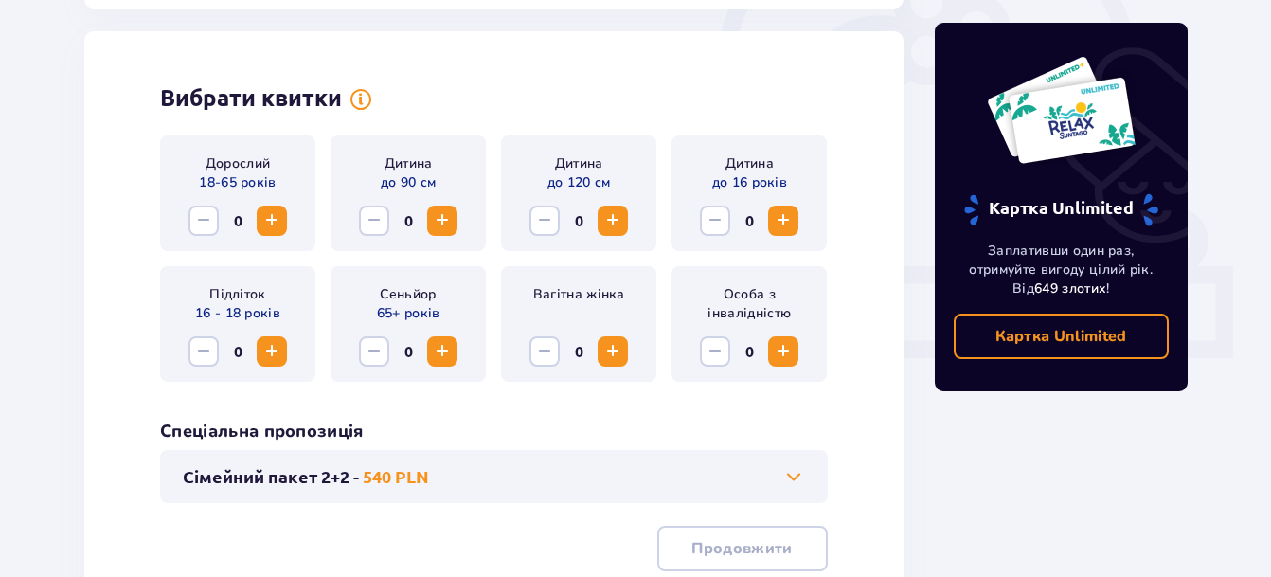
scroll to position [629, 0]
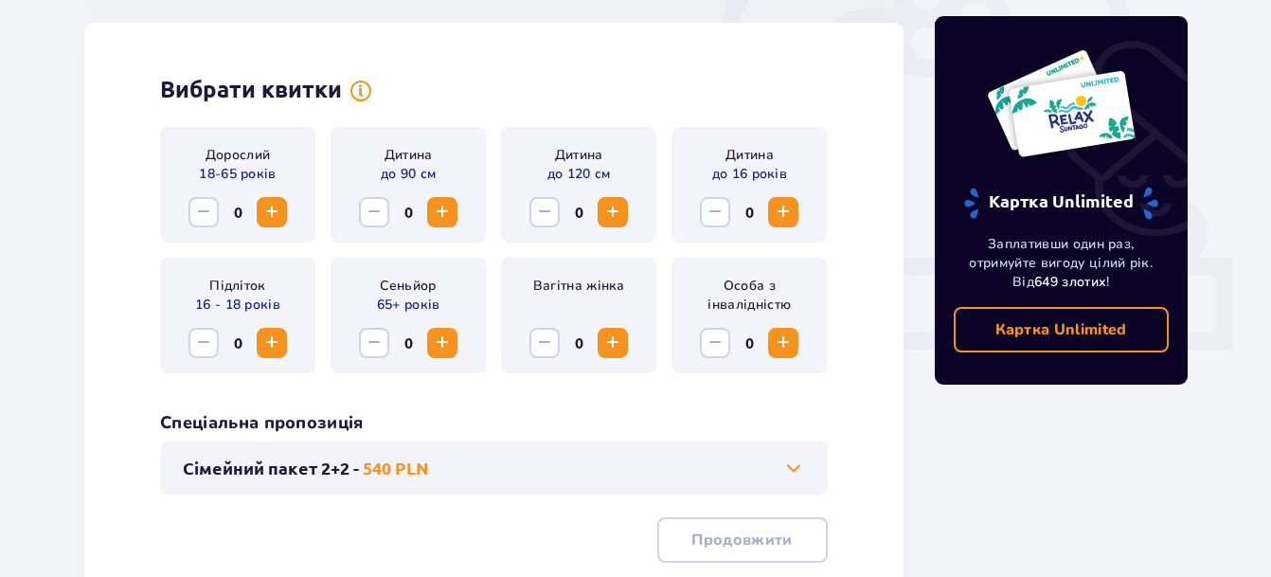
click at [271, 214] on span "Збільшити" at bounding box center [271, 212] width 23 height 23
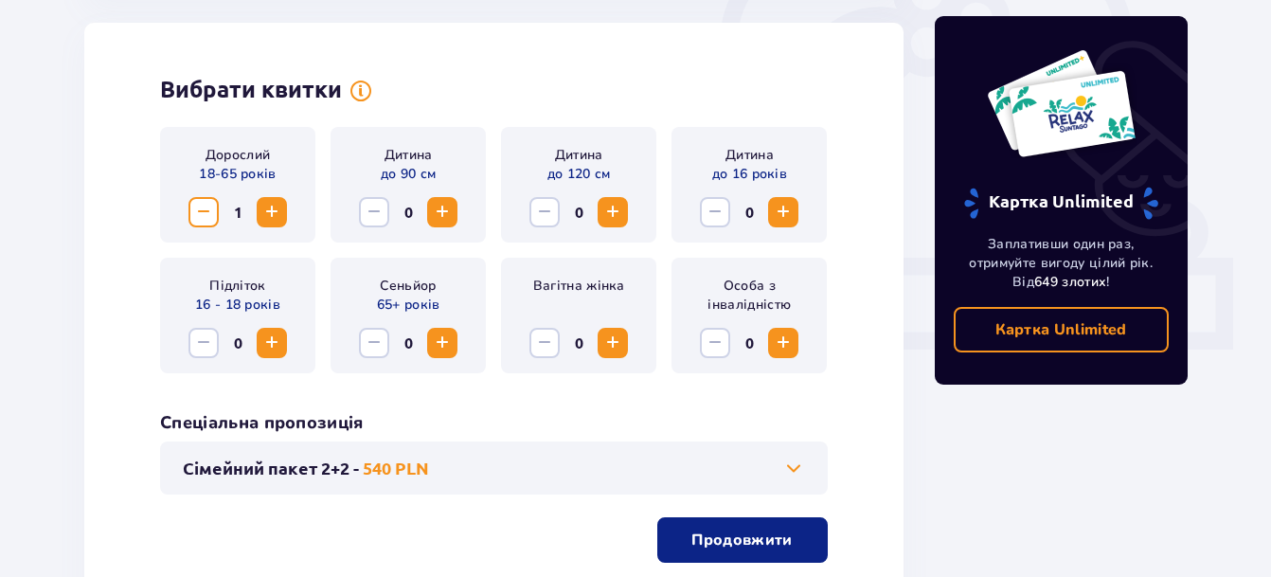
click at [271, 214] on span "Збільшити" at bounding box center [271, 212] width 23 height 23
drag, startPoint x: 787, startPoint y: 213, endPoint x: 780, endPoint y: 222, distance: 10.8
click at [785, 213] on span "Збільшити" at bounding box center [783, 212] width 23 height 23
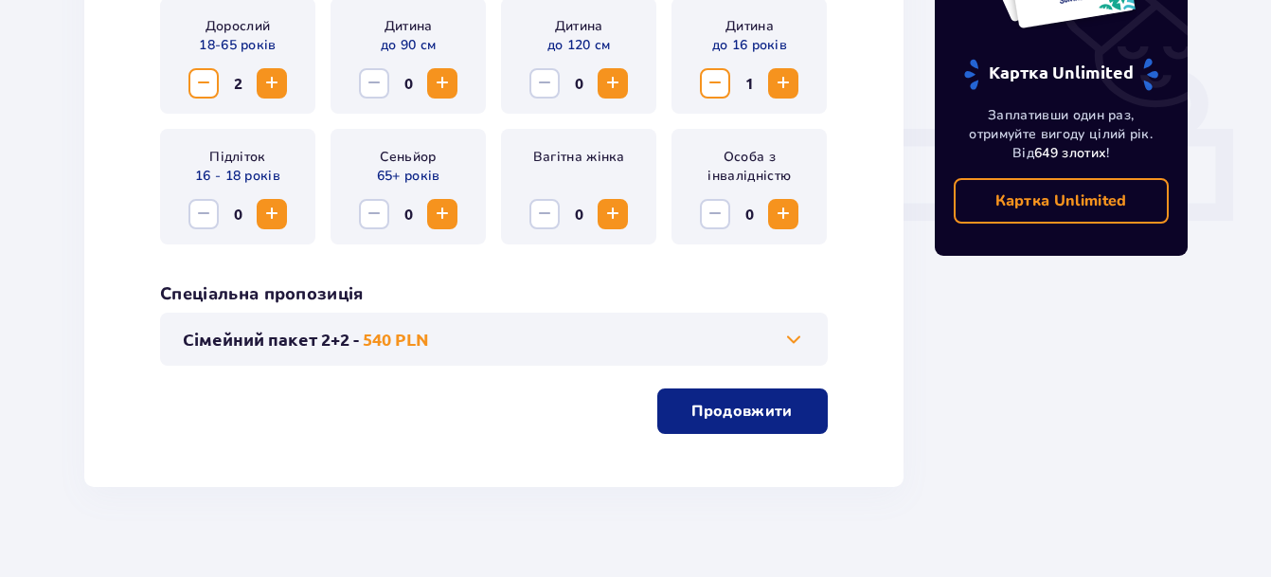
scroll to position [781, 0]
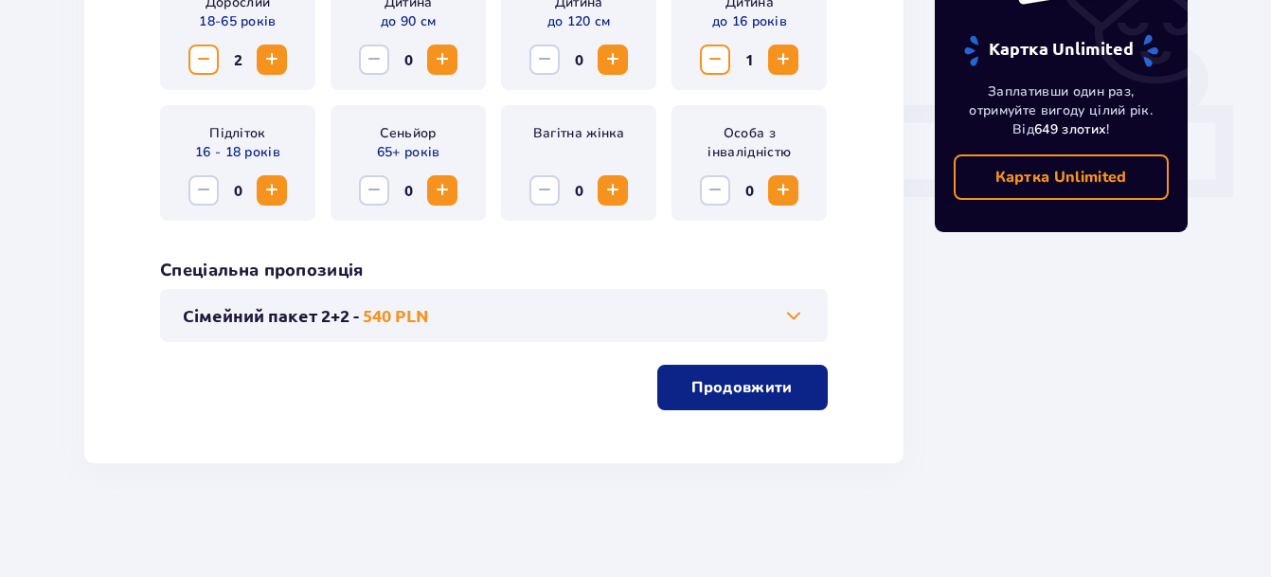
click at [789, 309] on span at bounding box center [793, 315] width 23 height 23
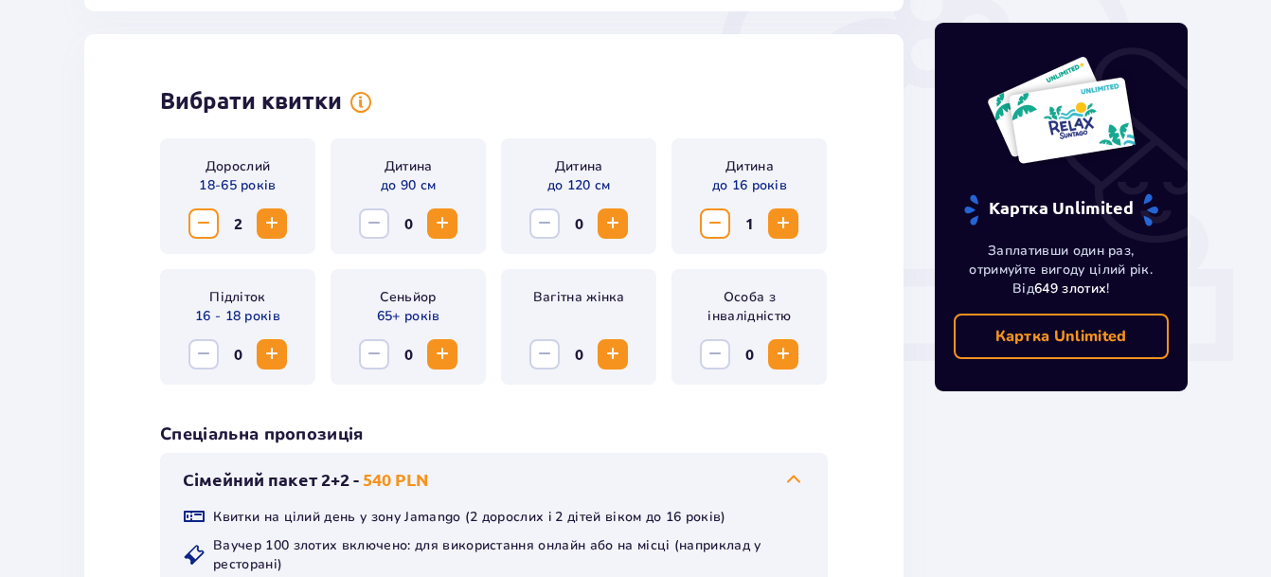
scroll to position [818, 0]
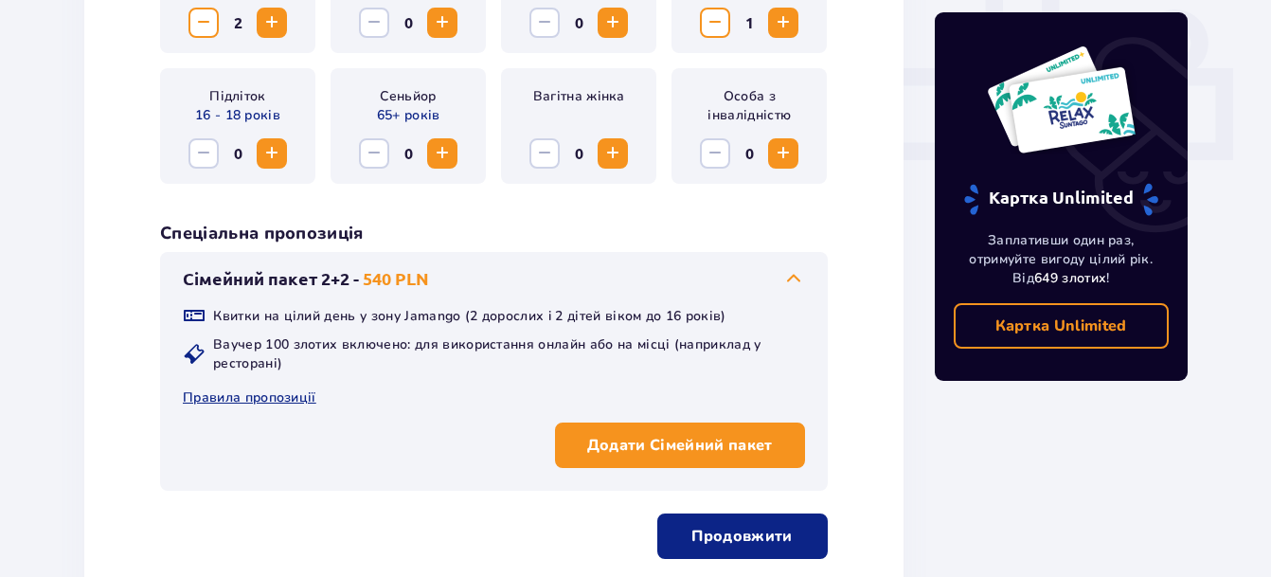
click at [761, 533] on p "Продовжити" at bounding box center [741, 535] width 100 height 21
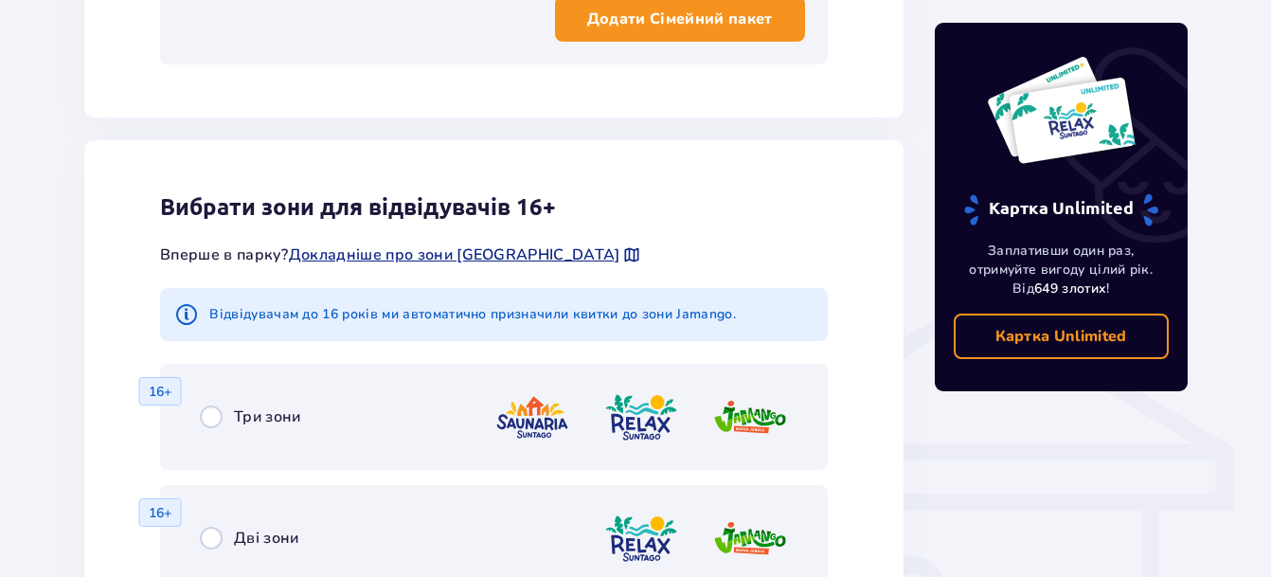
scroll to position [1339, 0]
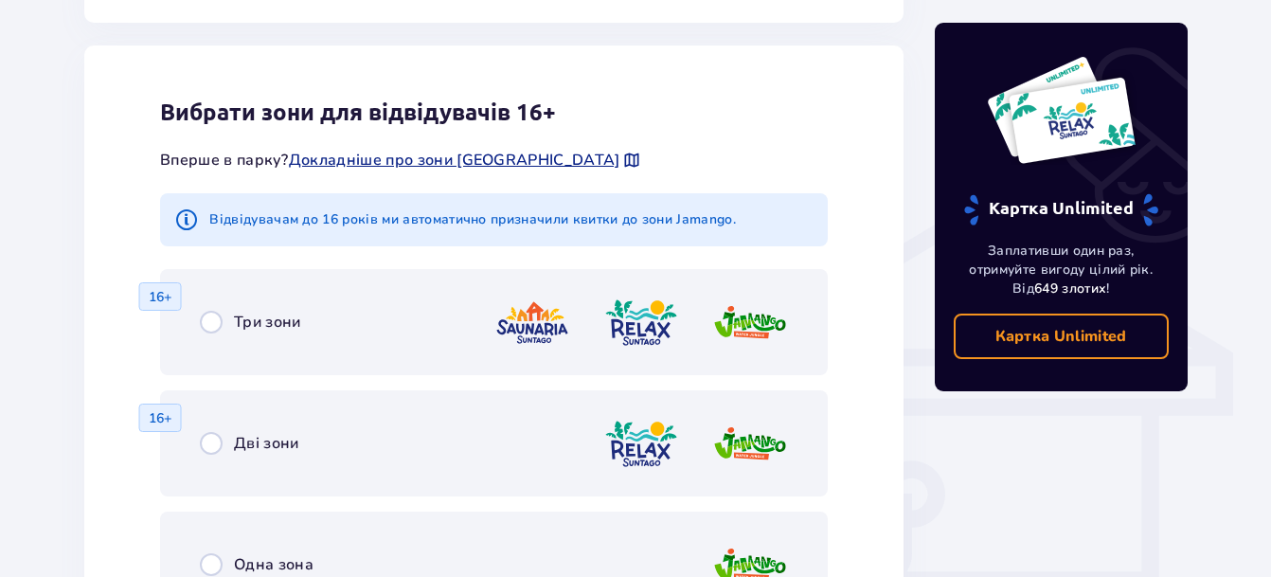
click at [534, 322] on img at bounding box center [532, 322] width 76 height 54
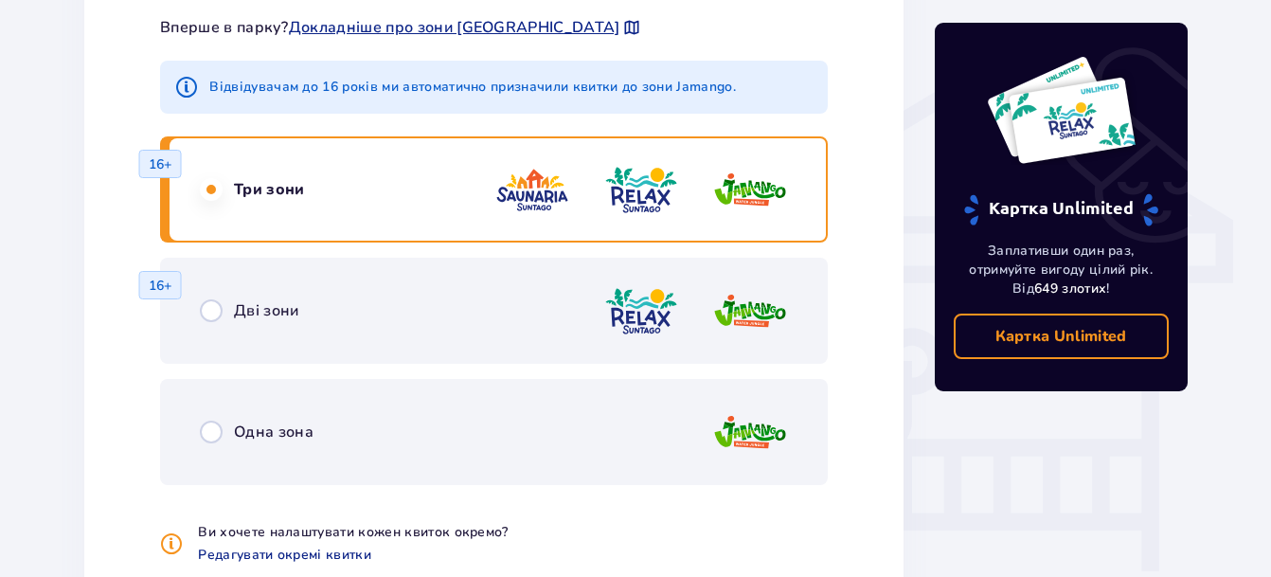
scroll to position [1459, 0]
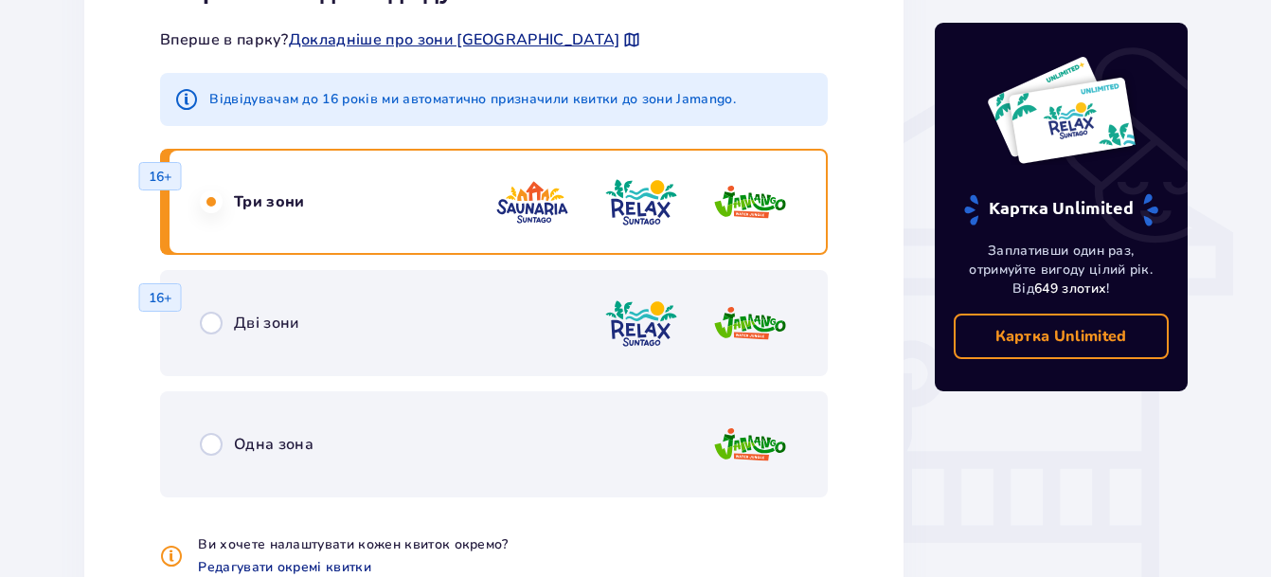
click at [234, 336] on div "Дві зони 16+" at bounding box center [493, 323] width 667 height 106
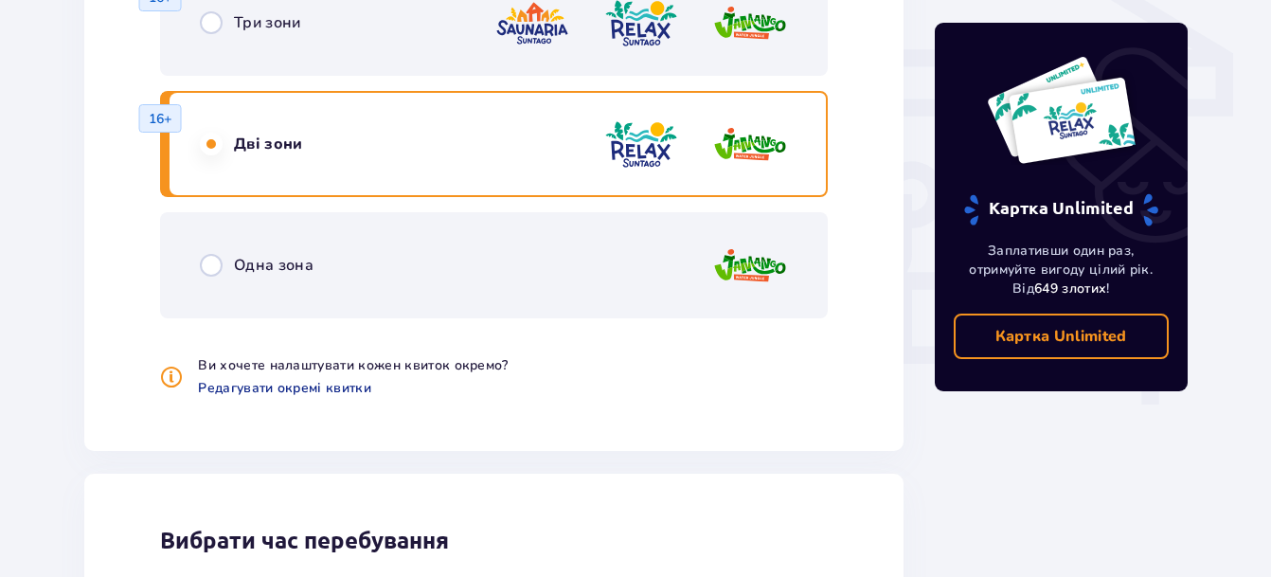
scroll to position [1592, 0]
